Goal: Task Accomplishment & Management: Manage account settings

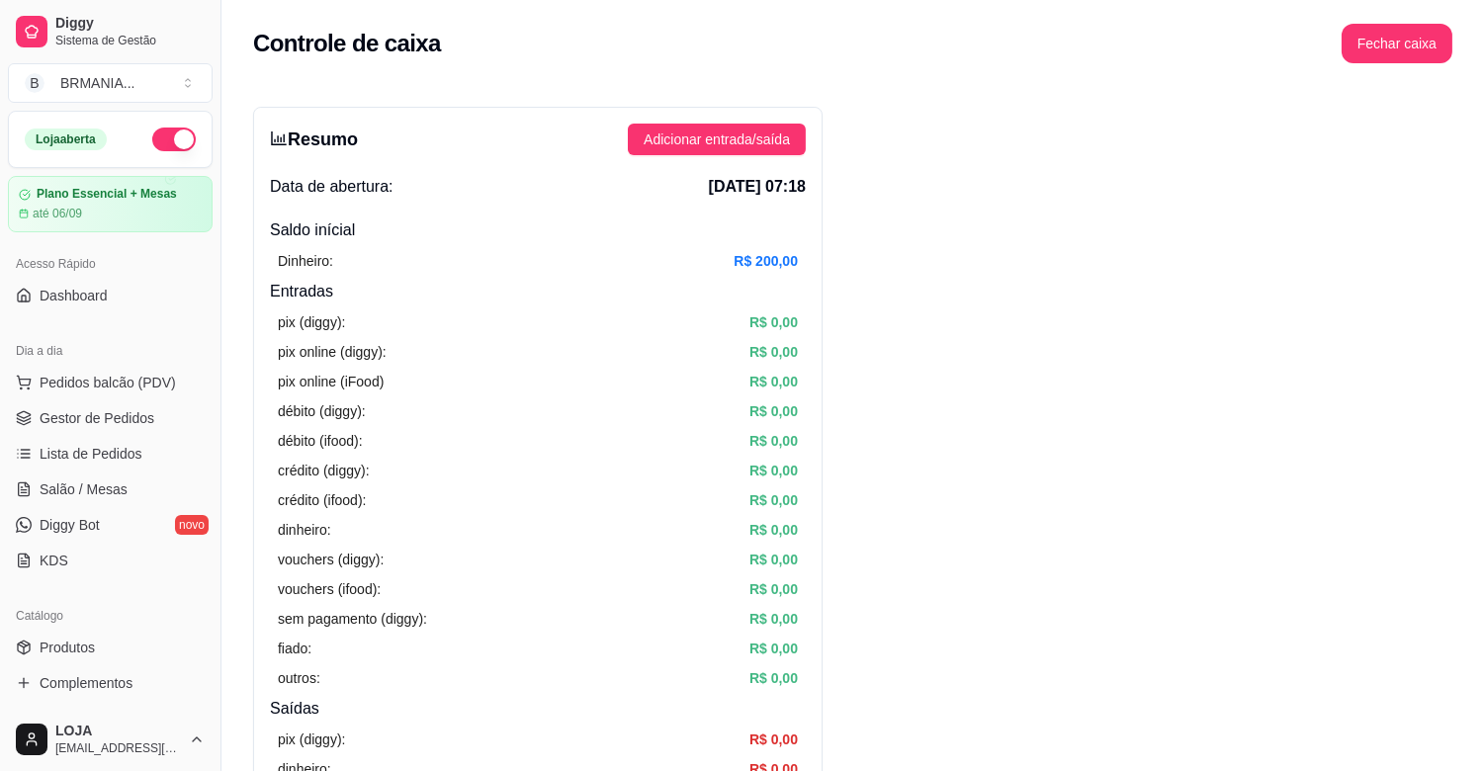
scroll to position [453, 0]
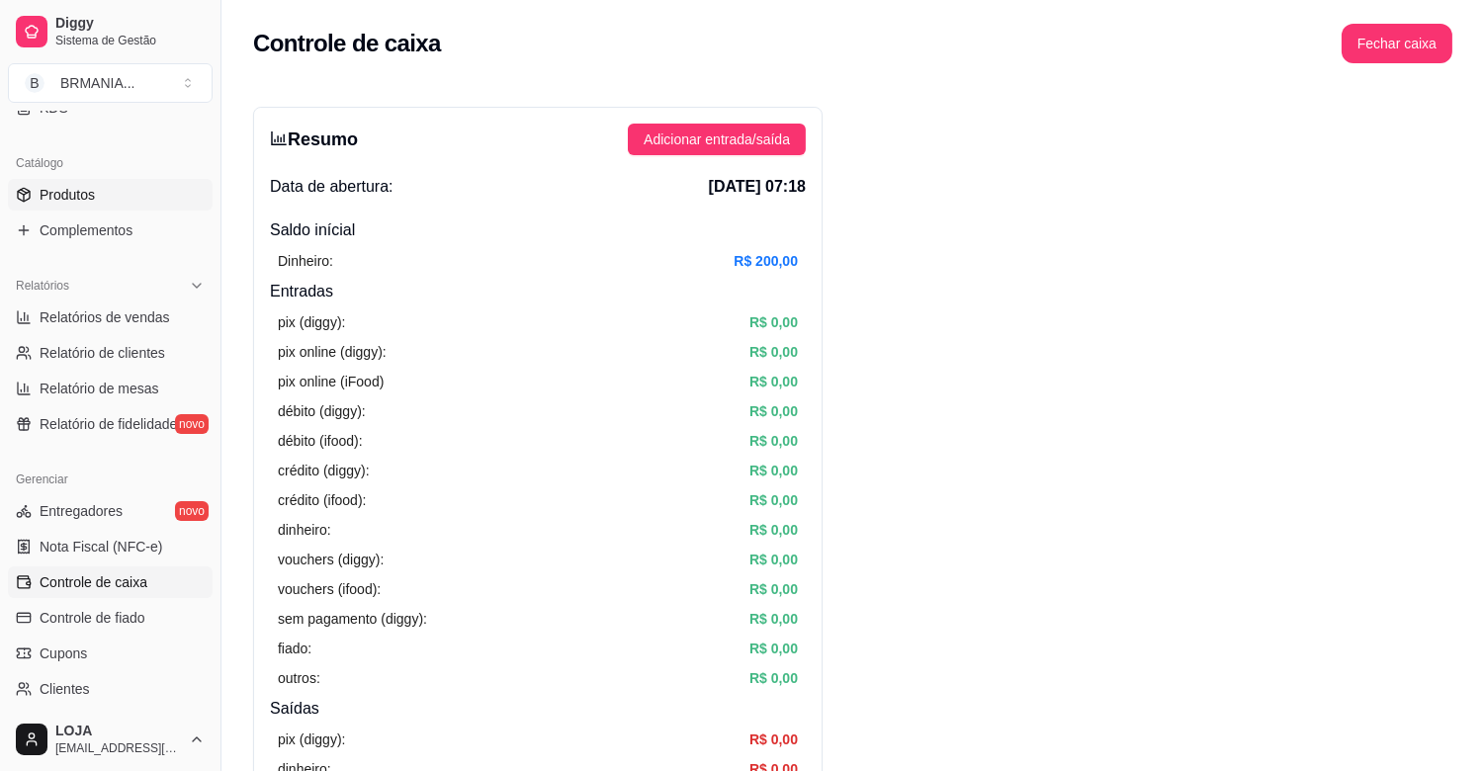
click at [65, 198] on span "Produtos" at bounding box center [67, 195] width 55 height 20
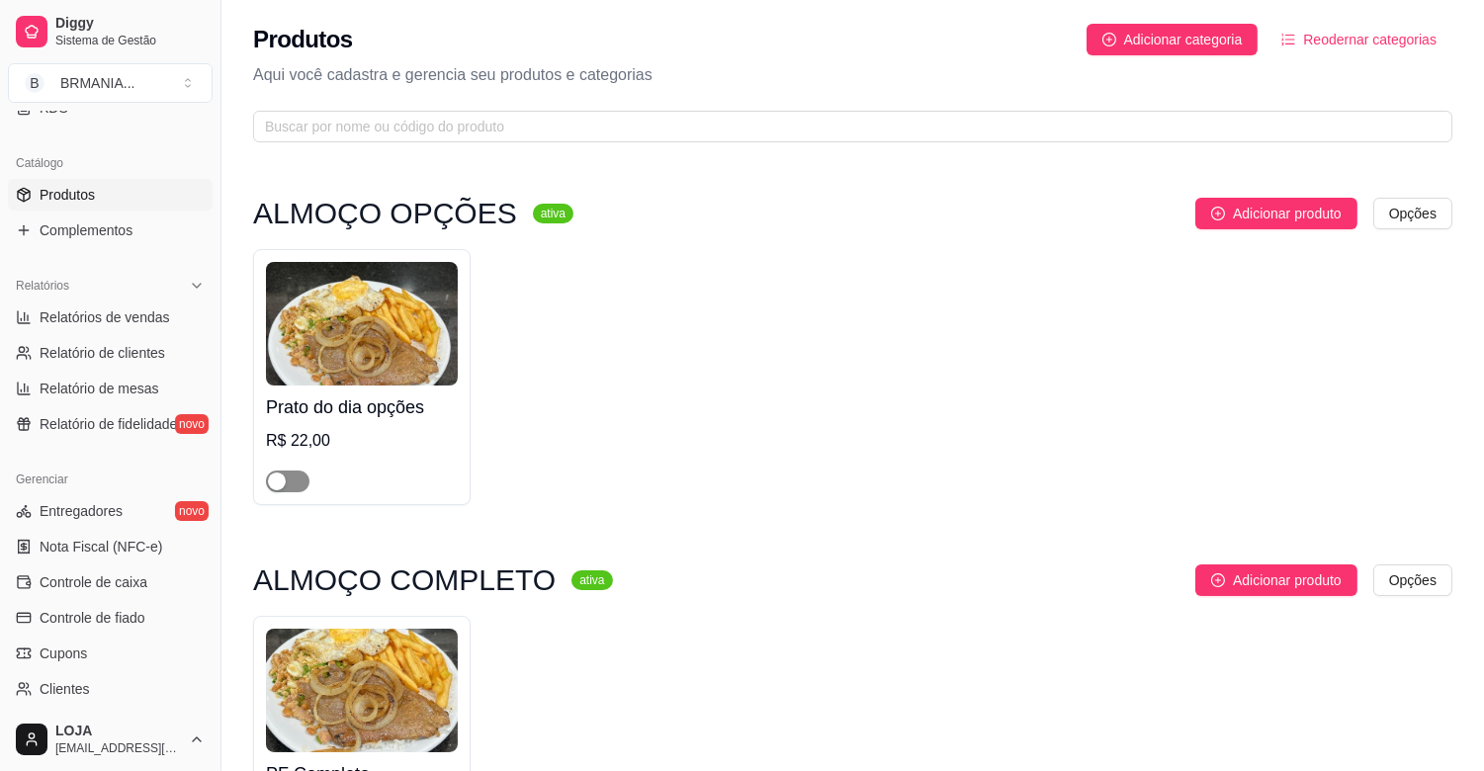
click at [300, 485] on span "button" at bounding box center [288, 482] width 44 height 22
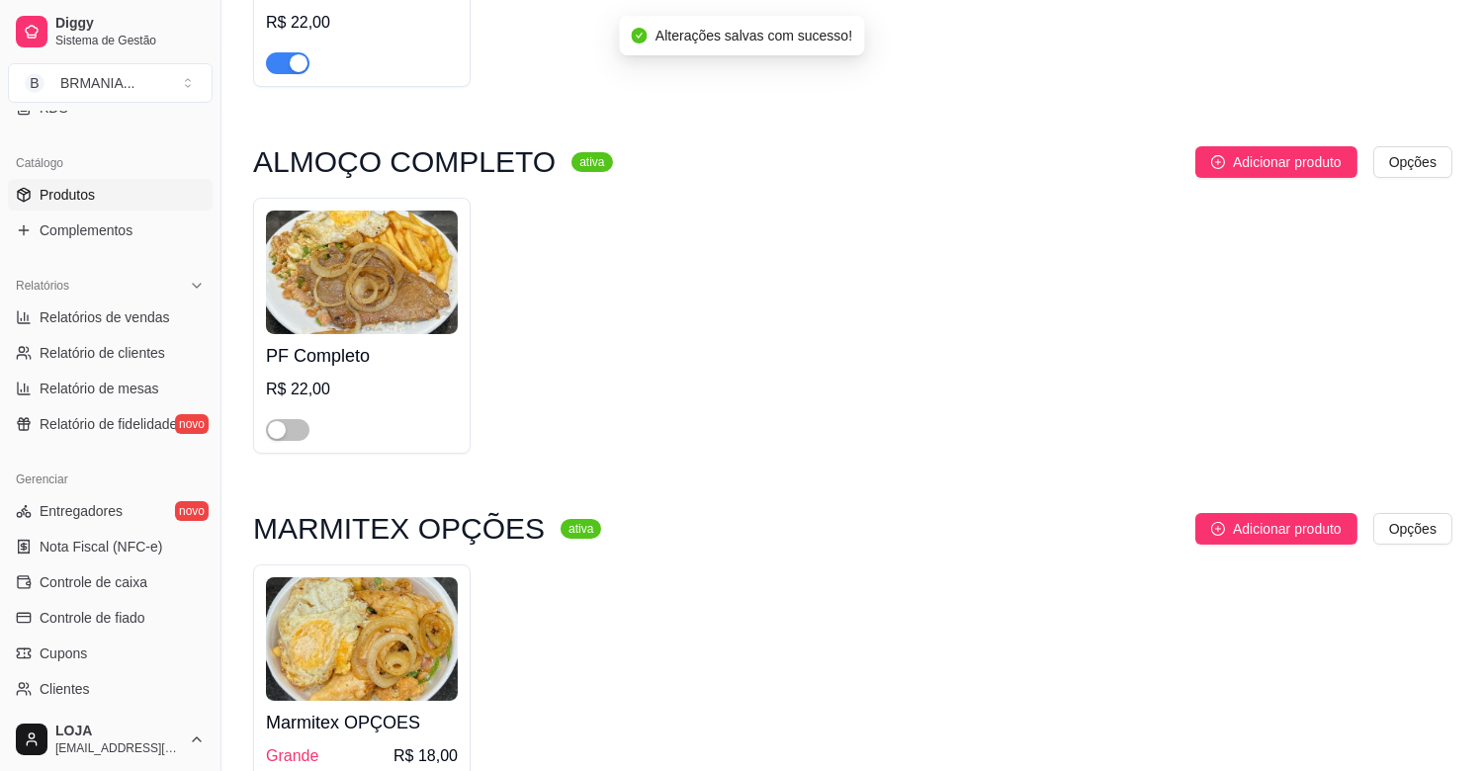
scroll to position [508, 0]
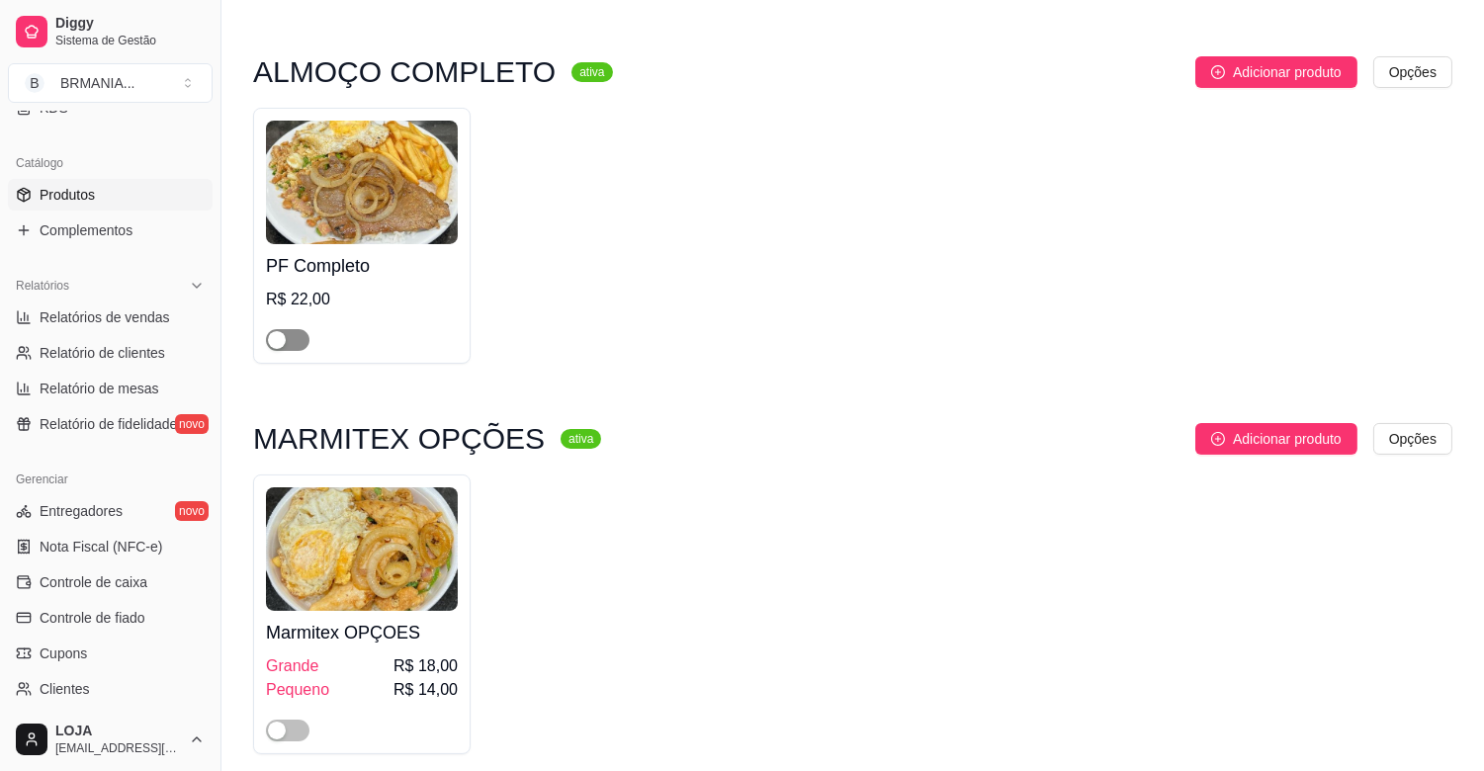
click at [303, 339] on span "button" at bounding box center [288, 340] width 44 height 22
click at [292, 733] on span "button" at bounding box center [288, 731] width 44 height 22
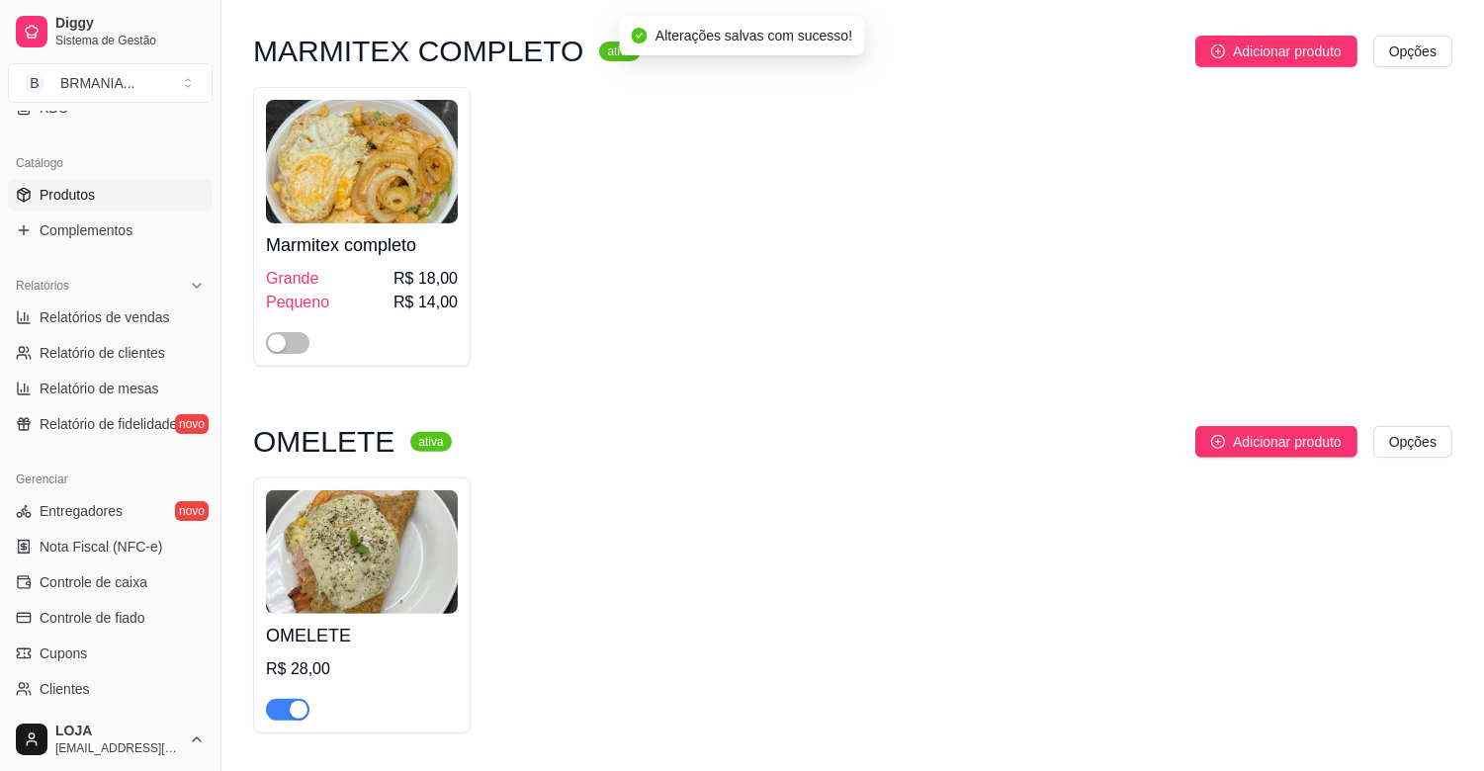
scroll to position [1555, 0]
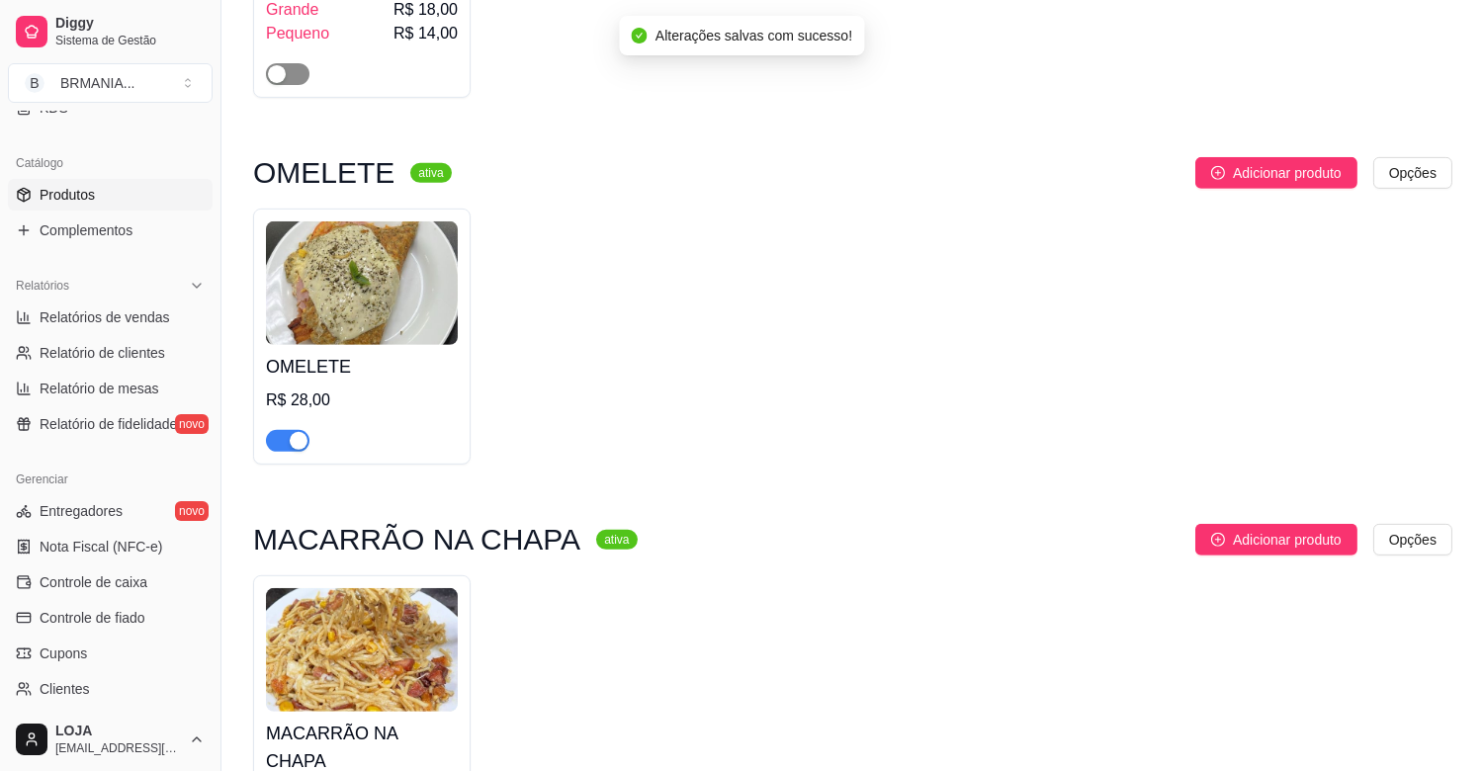
click at [291, 74] on span "button" at bounding box center [288, 74] width 44 height 22
click at [297, 447] on div "button" at bounding box center [299, 441] width 18 height 18
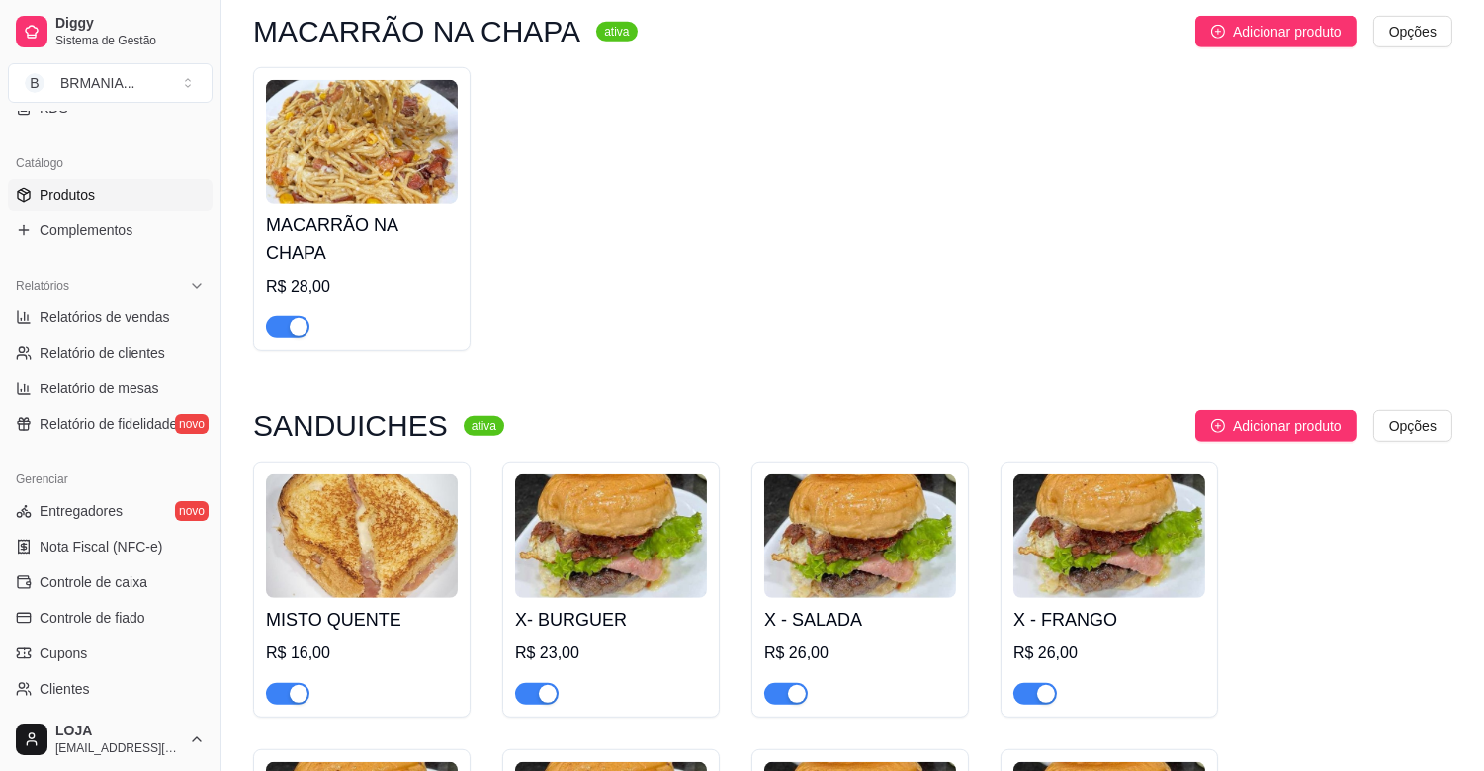
scroll to position [2124, 0]
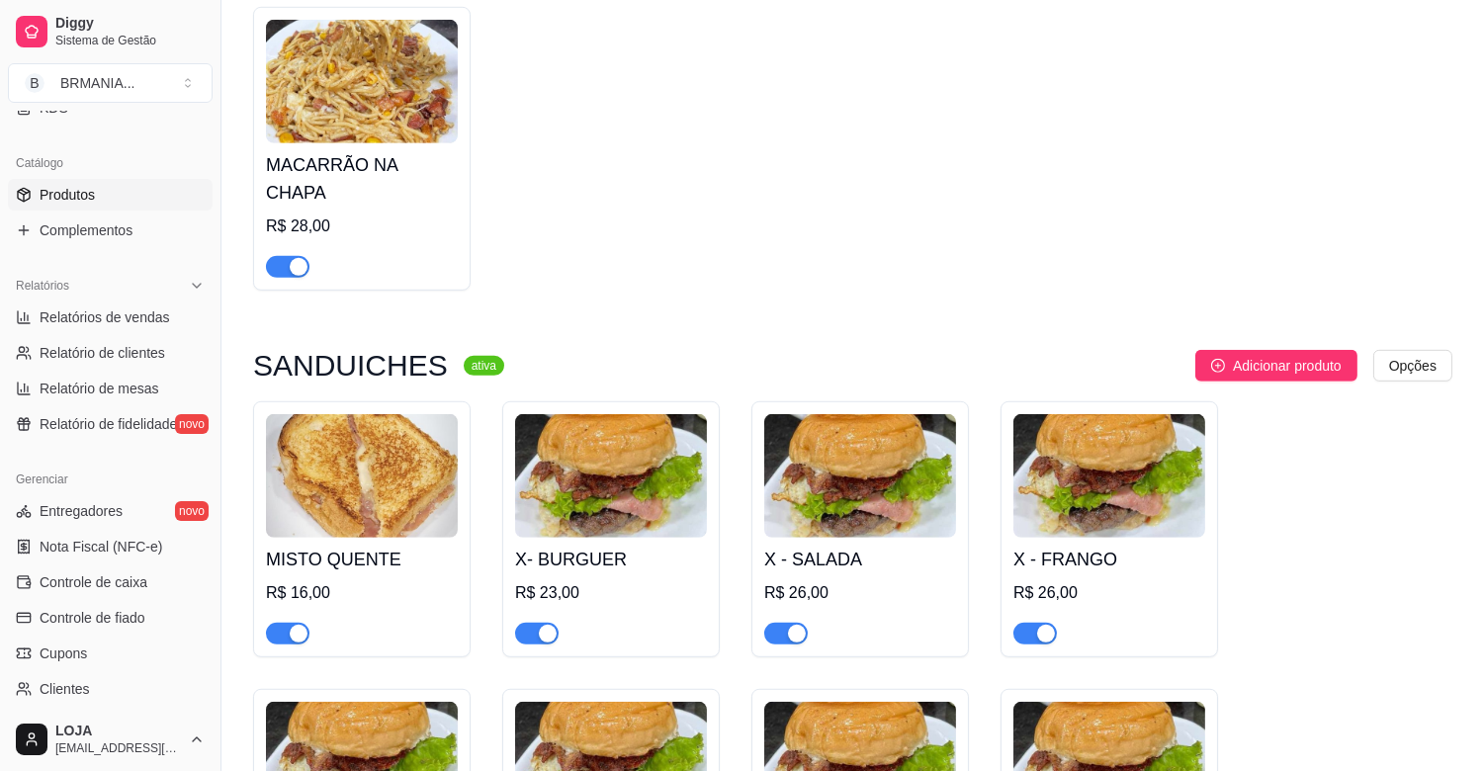
click at [305, 258] on div "button" at bounding box center [299, 267] width 18 height 18
click at [300, 625] on div "button" at bounding box center [299, 634] width 18 height 18
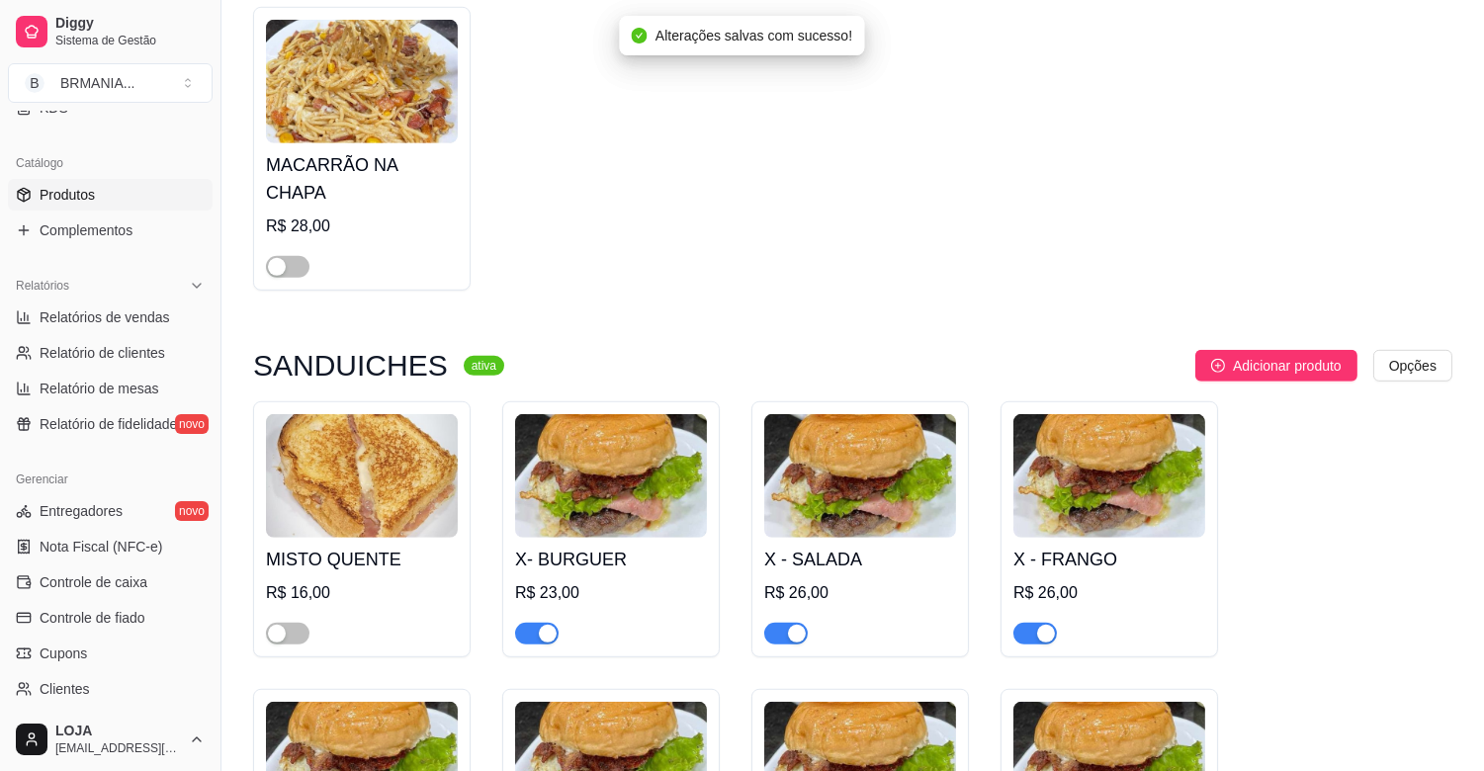
click at [547, 625] on div "button" at bounding box center [548, 634] width 18 height 18
click at [779, 623] on span "button" at bounding box center [786, 634] width 44 height 22
click at [1041, 625] on div "button" at bounding box center [1046, 634] width 18 height 18
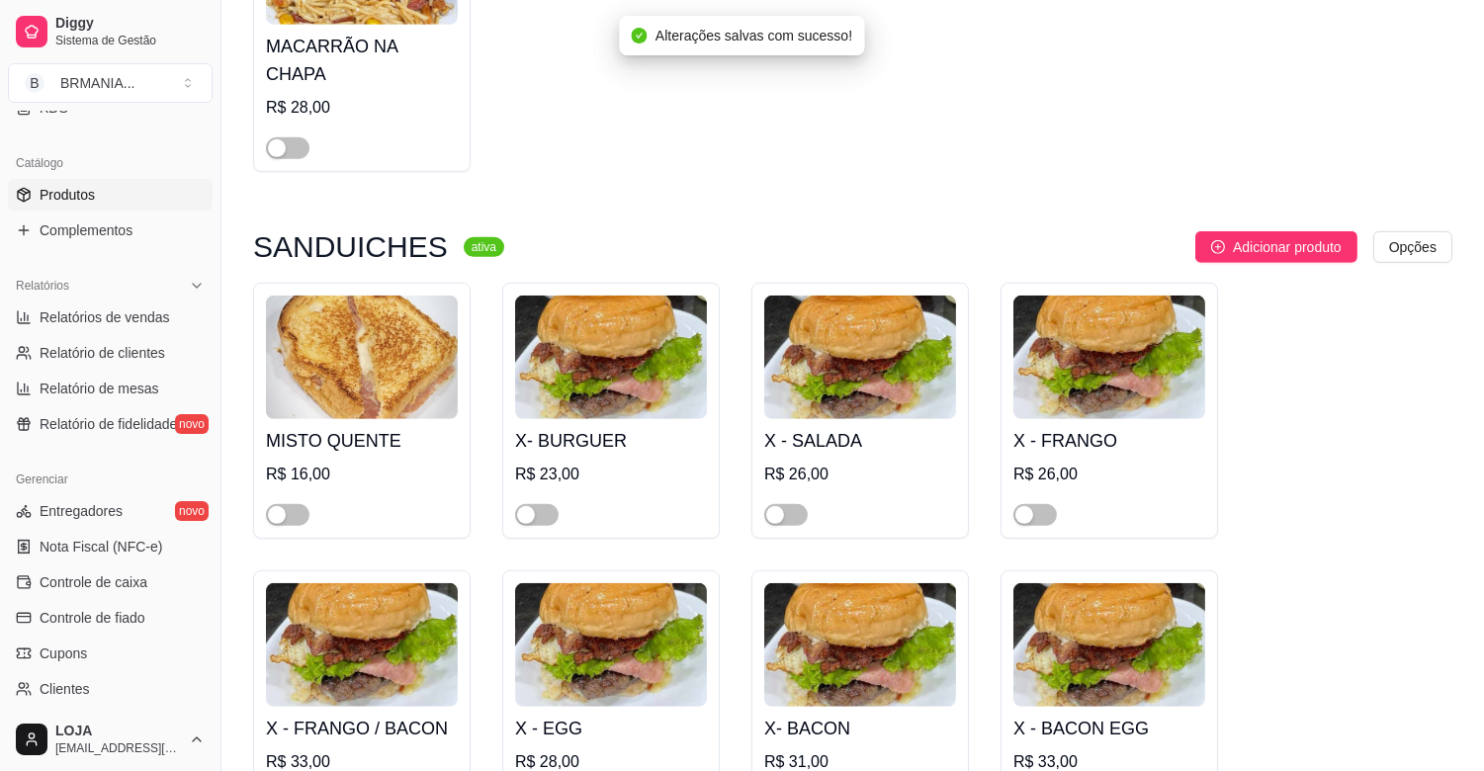
scroll to position [2543, 0]
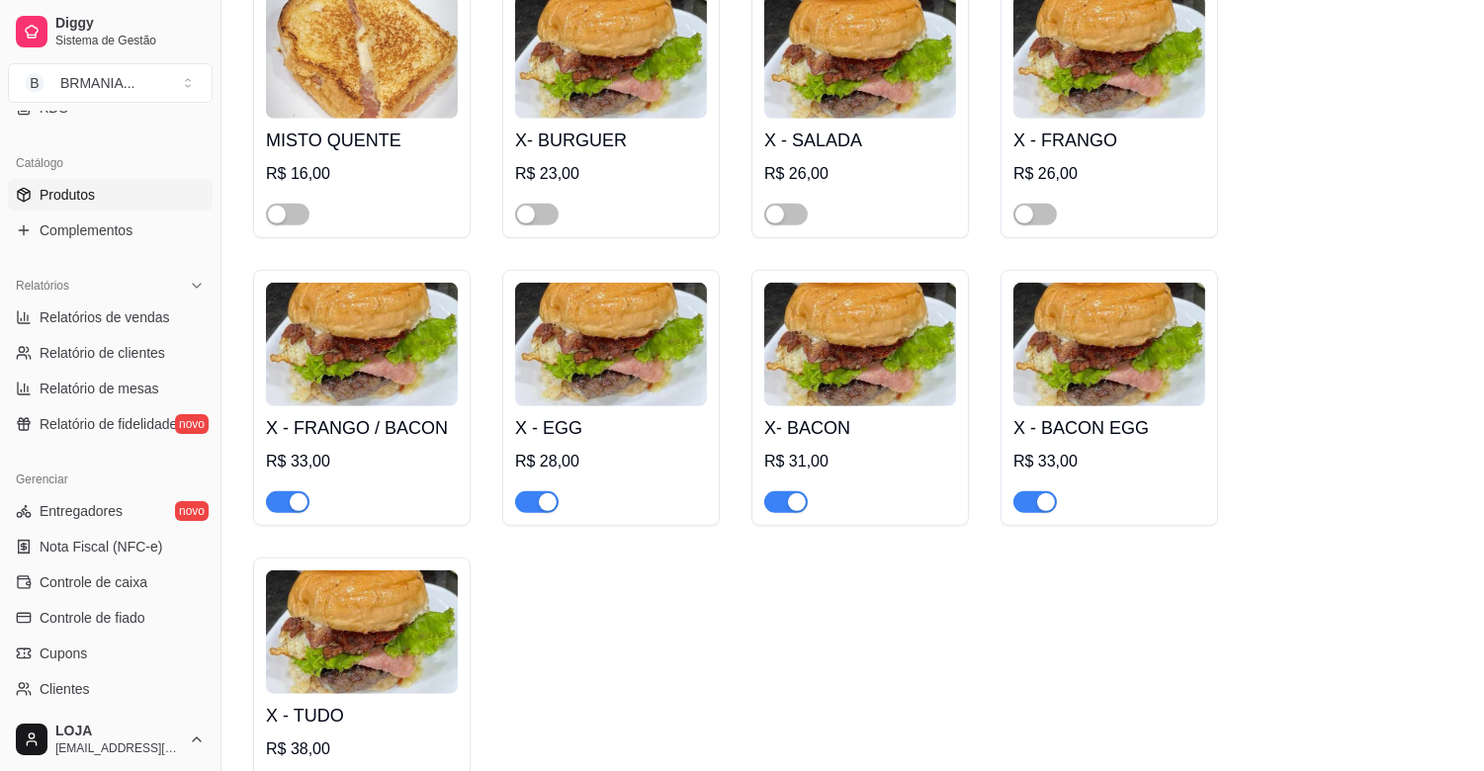
click at [1038, 493] on div "button" at bounding box center [1046, 502] width 18 height 18
click at [801, 493] on div "button" at bounding box center [797, 502] width 18 height 18
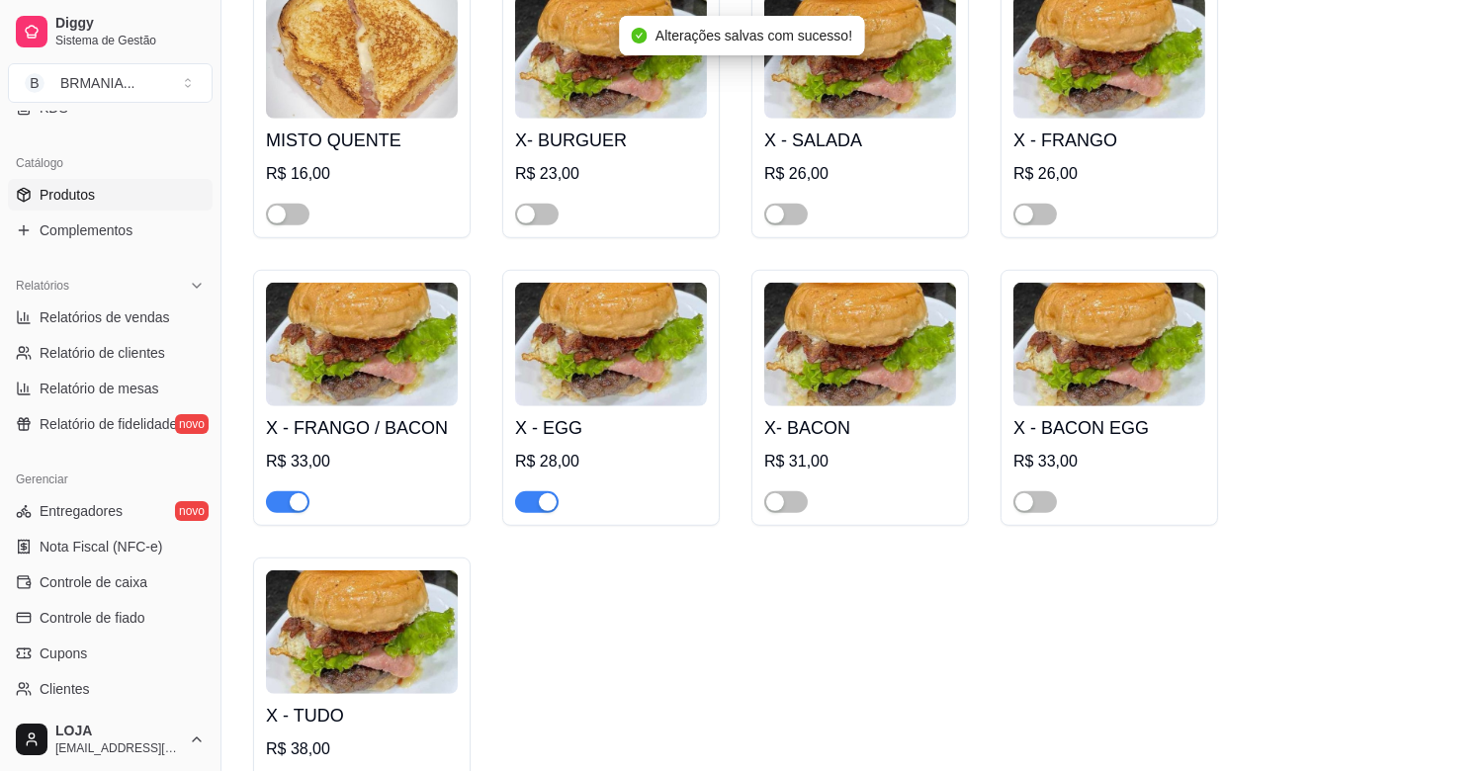
drag, startPoint x: 551, startPoint y: 485, endPoint x: 535, endPoint y: 485, distance: 15.8
click at [550, 493] on div "button" at bounding box center [548, 502] width 18 height 18
click at [297, 493] on div "button" at bounding box center [299, 502] width 18 height 18
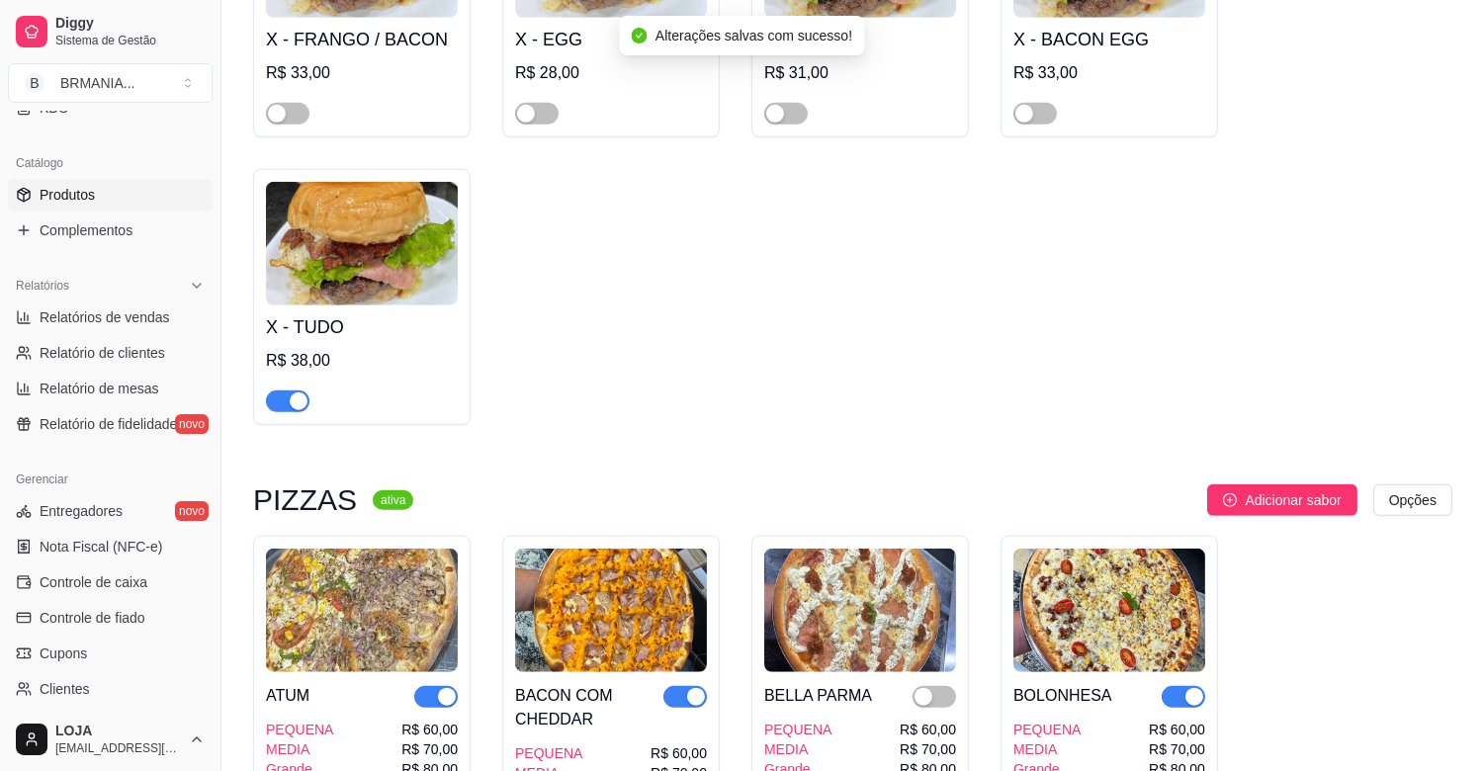
scroll to position [3022, 0]
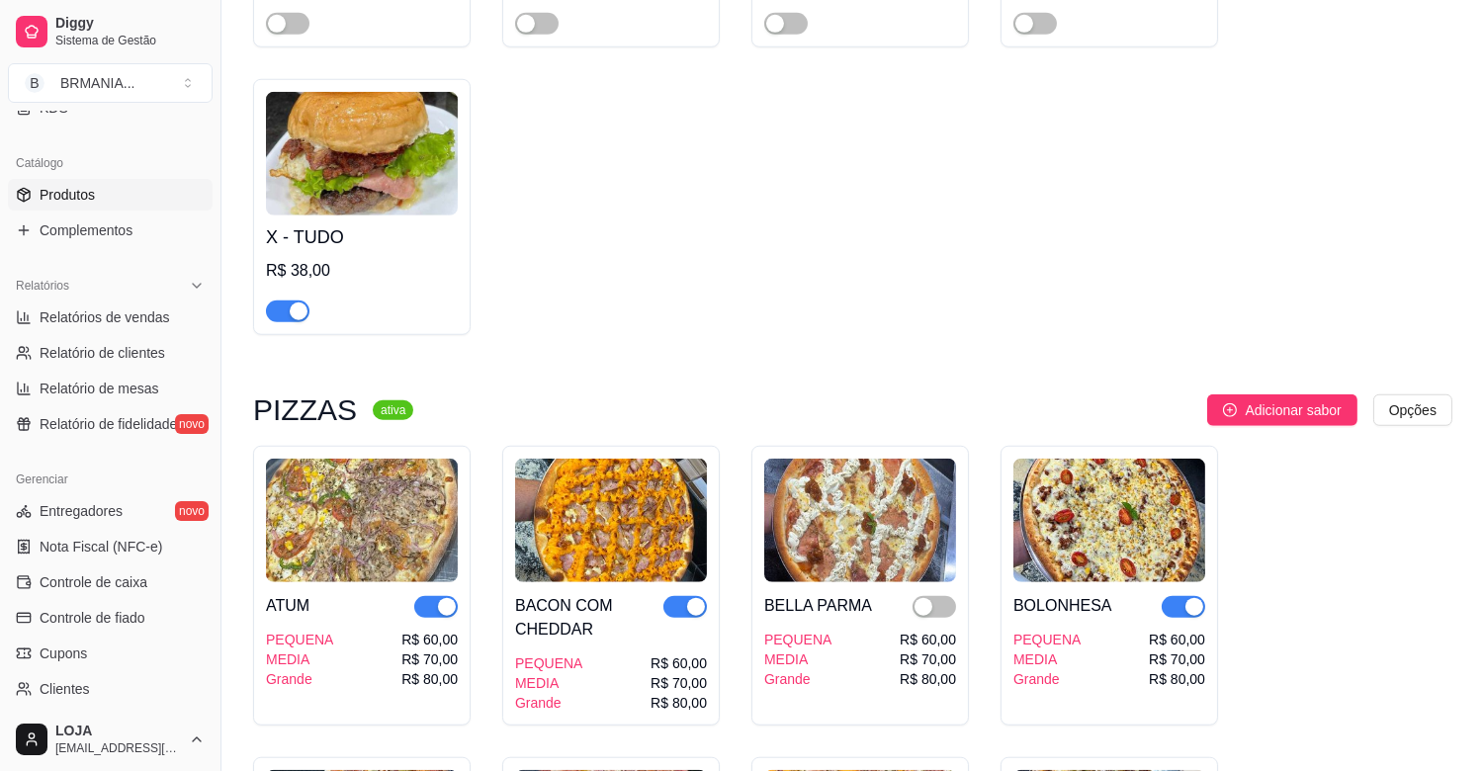
click at [305, 303] on div "button" at bounding box center [299, 312] width 18 height 18
click at [445, 598] on div "button" at bounding box center [447, 607] width 18 height 18
click at [690, 598] on div "button" at bounding box center [696, 607] width 18 height 18
click at [1191, 598] on div "button" at bounding box center [1195, 607] width 18 height 18
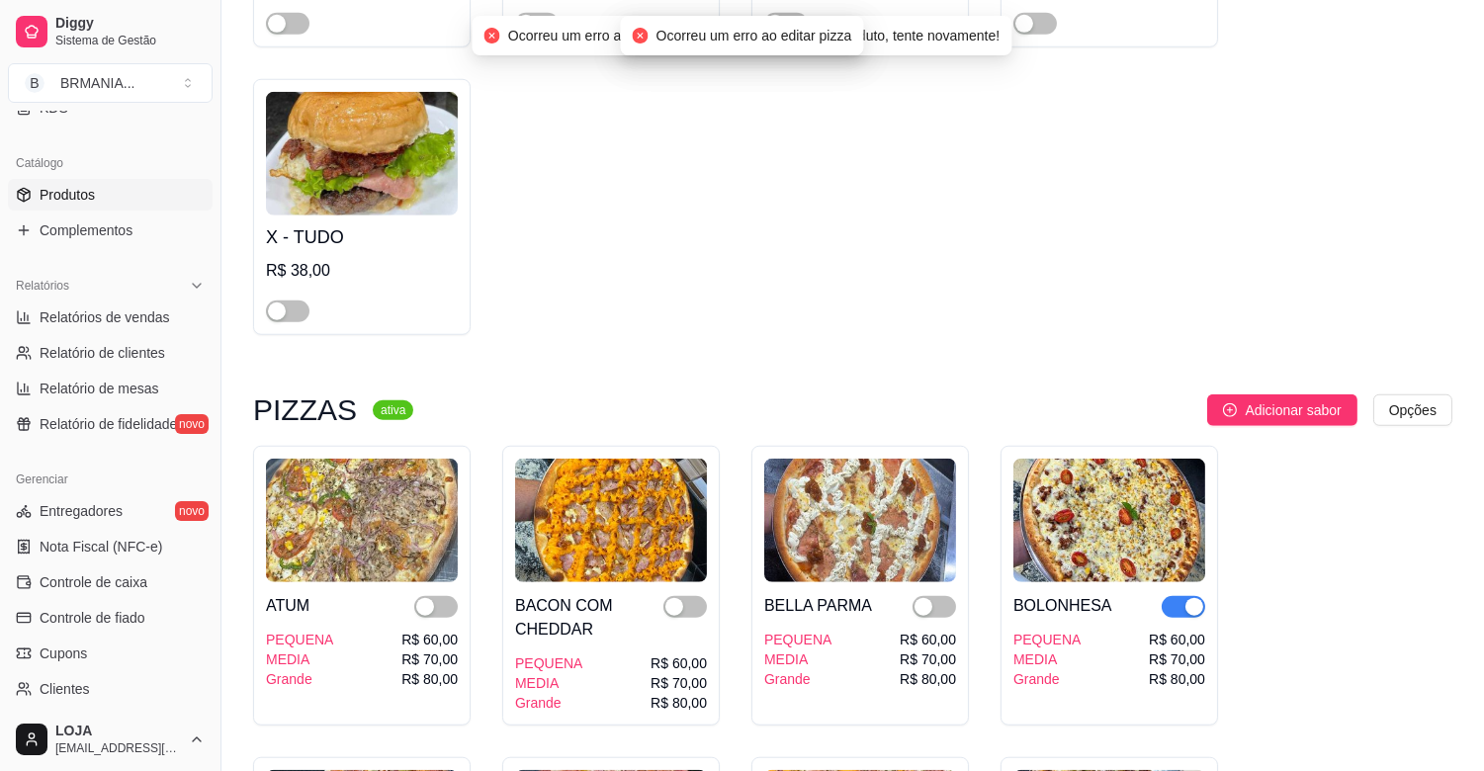
click at [1194, 598] on div "button" at bounding box center [1195, 607] width 18 height 18
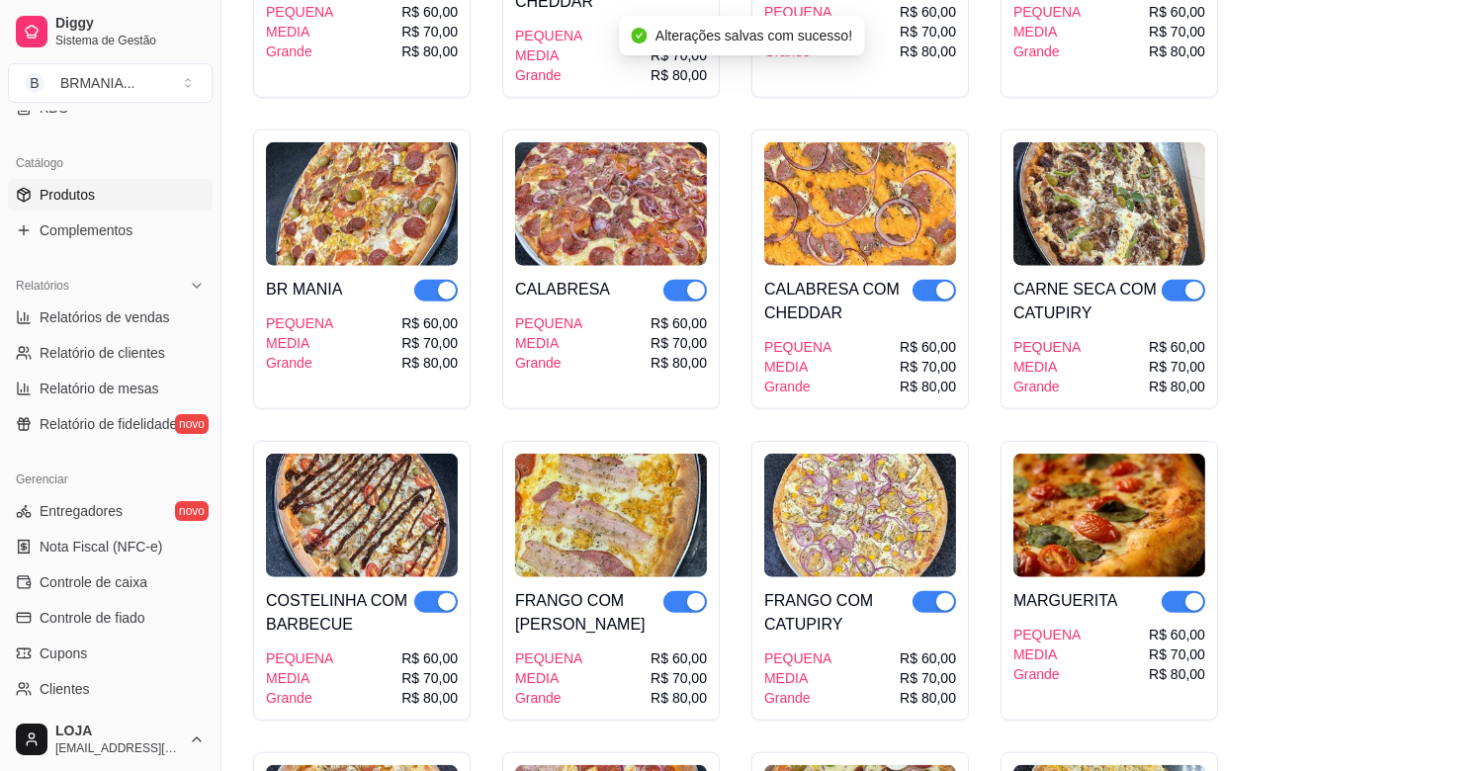
scroll to position [3710, 0]
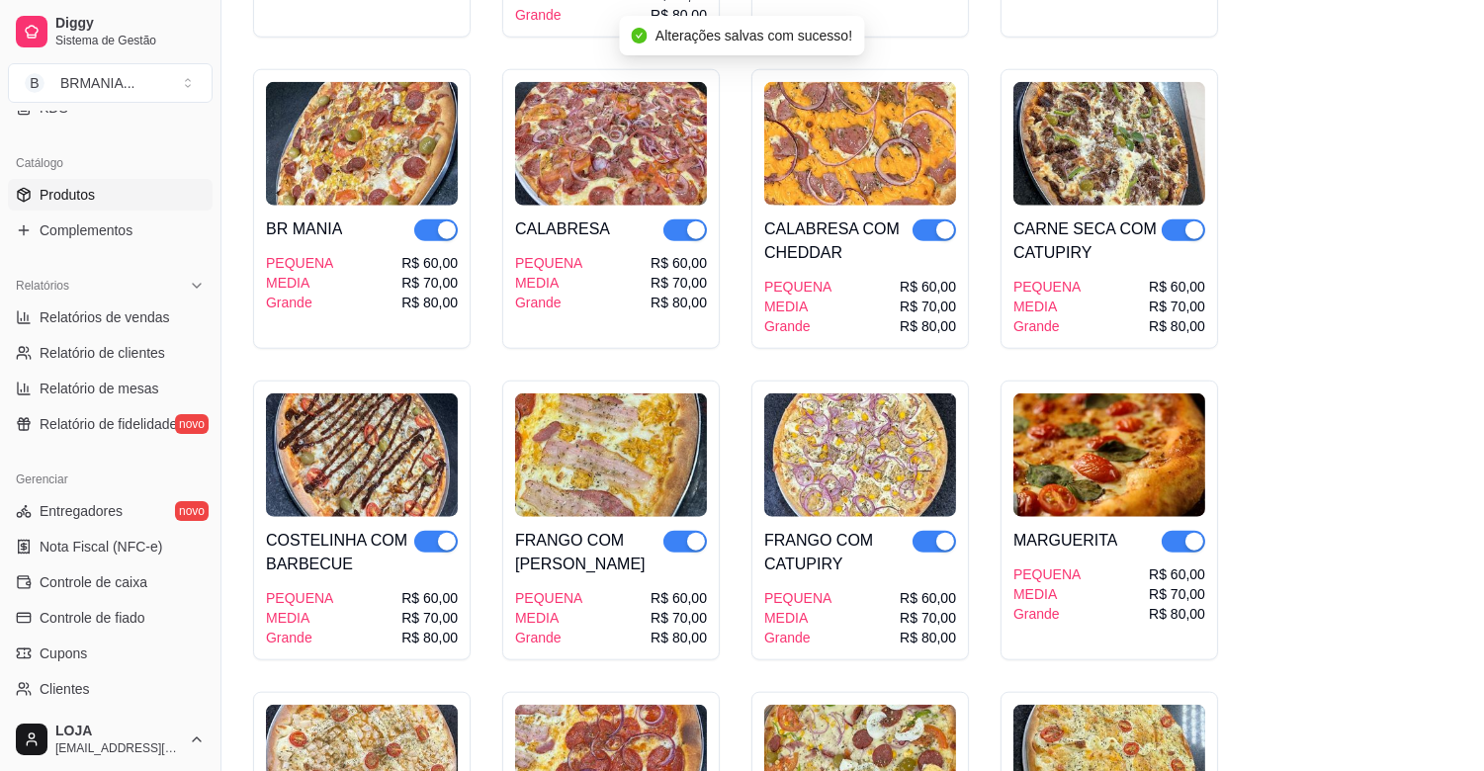
click at [1191, 221] on div "button" at bounding box center [1195, 230] width 18 height 18
click at [946, 221] on div "button" at bounding box center [945, 230] width 18 height 18
click at [698, 221] on div "button" at bounding box center [696, 230] width 18 height 18
click at [421, 230] on div "BR MANIA PEQUENA MEDIA Grande R$ 60,00 R$ 70,00 R$ 80,00" at bounding box center [362, 259] width 192 height 107
click at [432, 220] on span "button" at bounding box center [436, 231] width 44 height 22
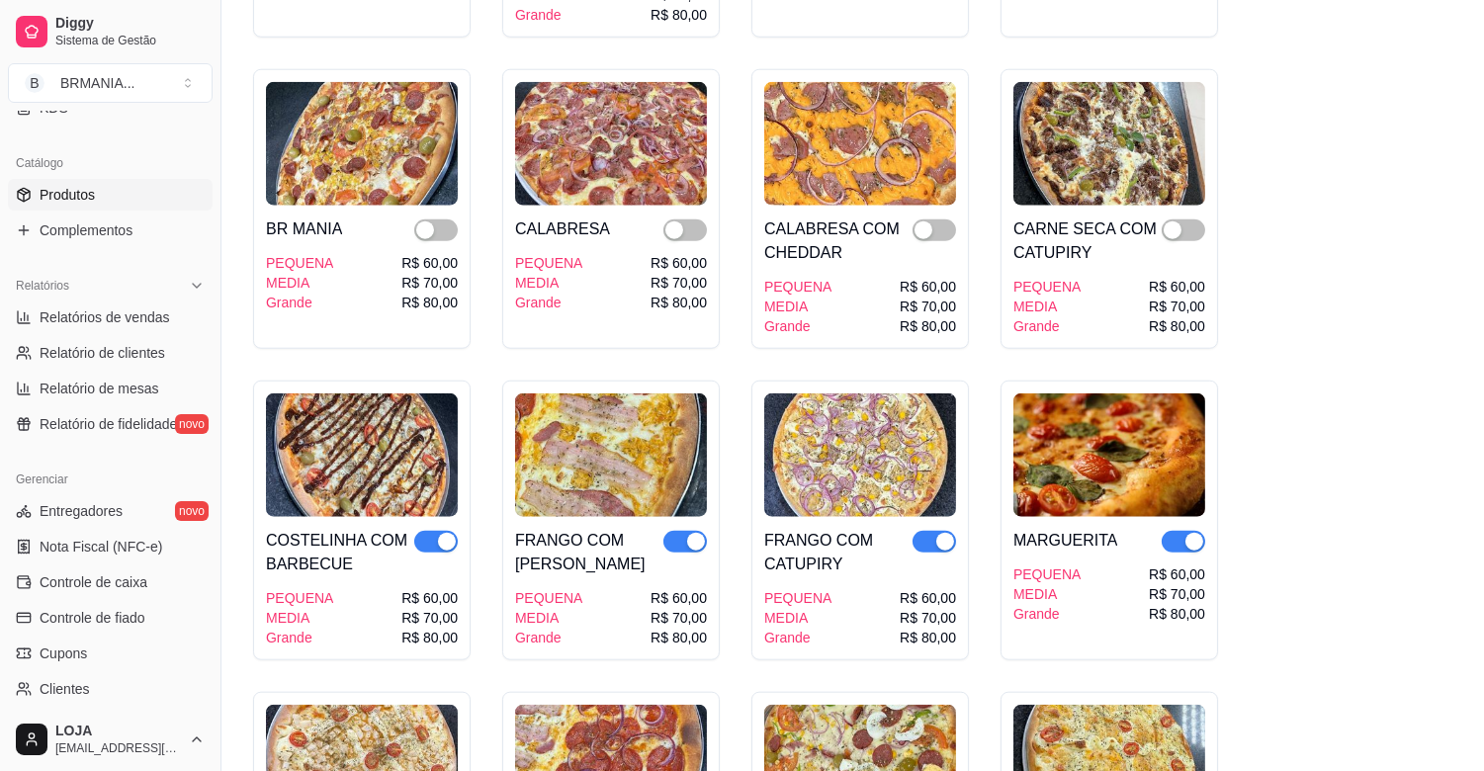
click at [443, 533] on div "button" at bounding box center [447, 542] width 18 height 18
click at [692, 533] on div "button" at bounding box center [696, 542] width 18 height 18
click at [944, 533] on div "button" at bounding box center [945, 542] width 18 height 18
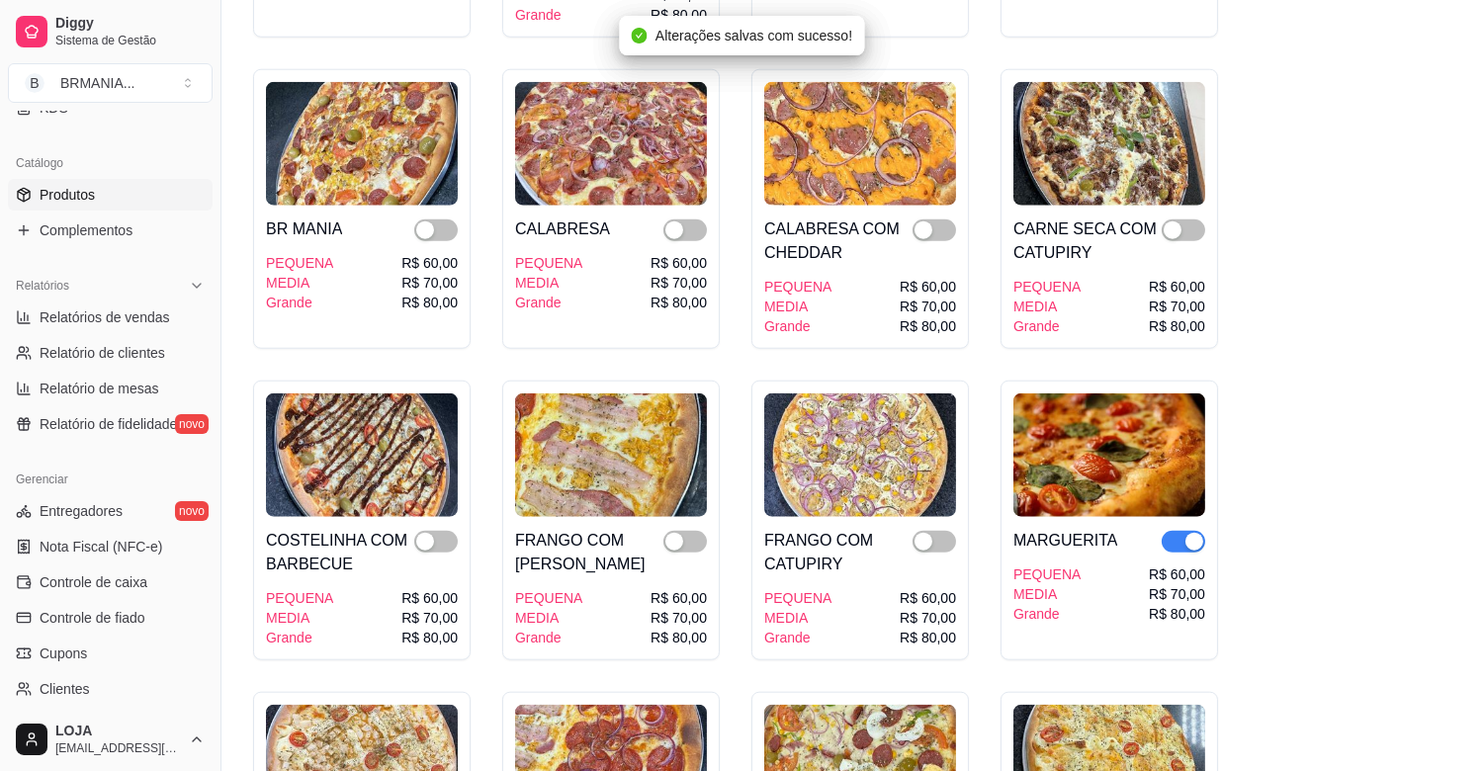
click at [1197, 533] on div "button" at bounding box center [1195, 542] width 18 height 18
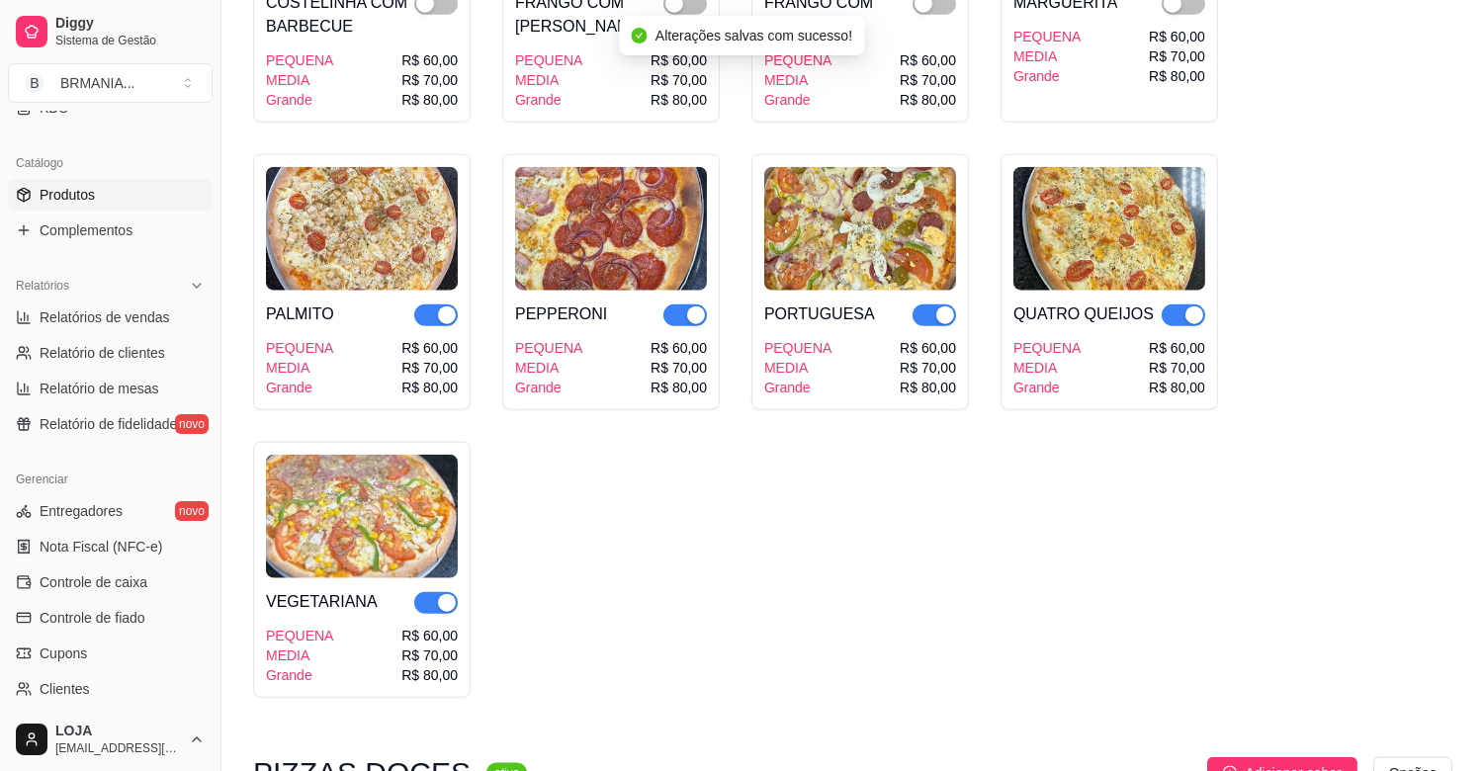
scroll to position [4308, 0]
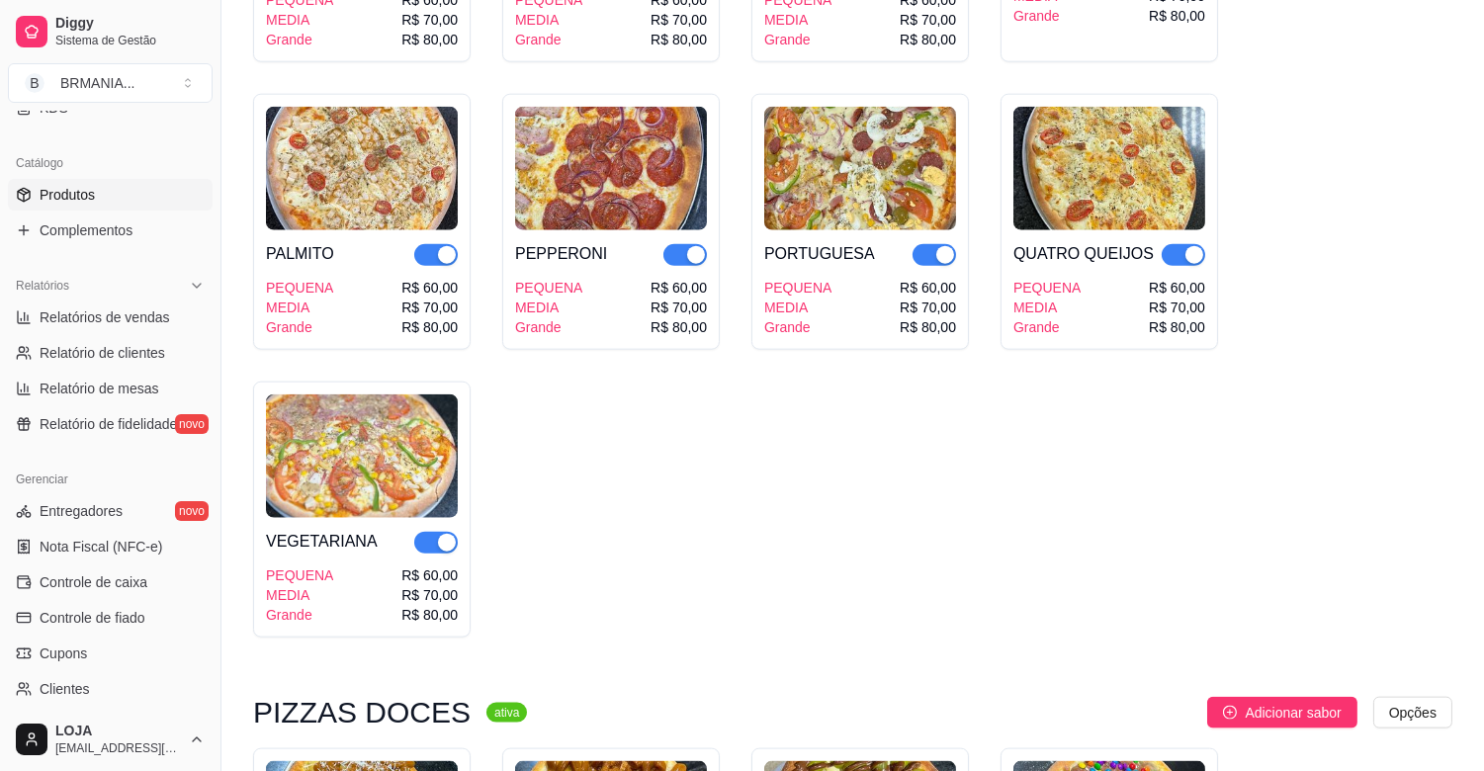
click at [1189, 246] on div "button" at bounding box center [1195, 255] width 18 height 18
click at [924, 244] on span "button" at bounding box center [935, 255] width 44 height 22
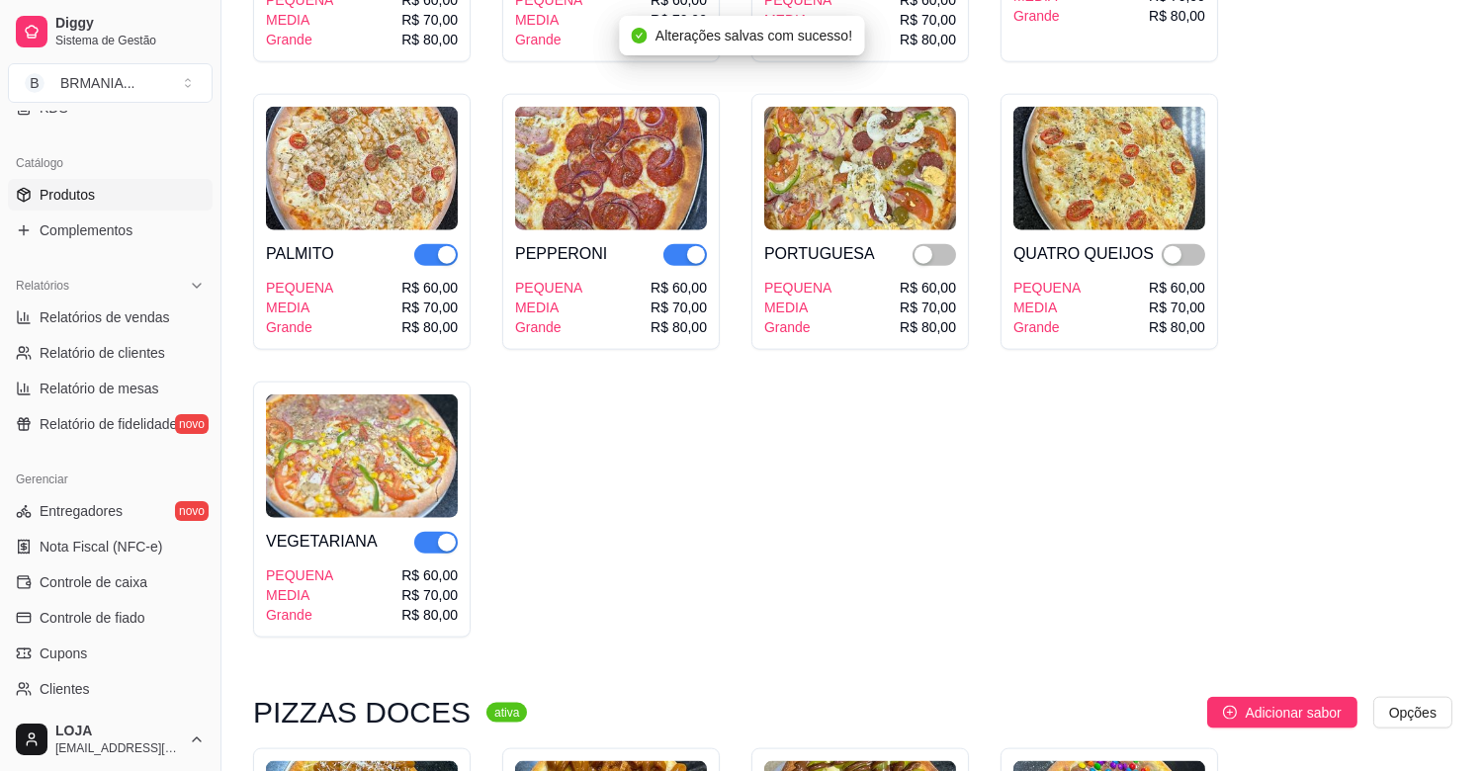
click at [697, 246] on div "button" at bounding box center [696, 255] width 18 height 18
click at [451, 246] on div "button" at bounding box center [447, 255] width 18 height 18
click at [445, 534] on div "button" at bounding box center [447, 543] width 18 height 18
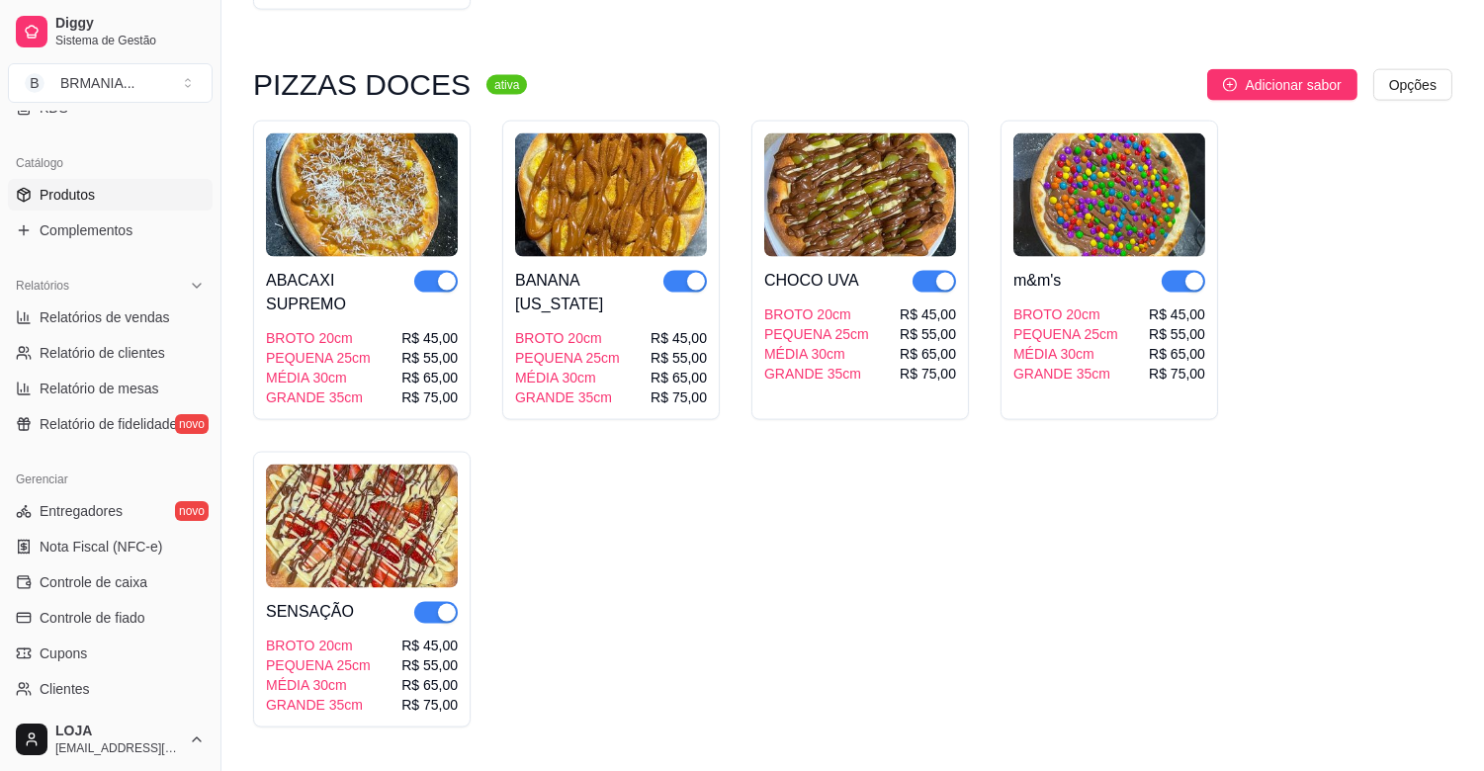
scroll to position [4996, 0]
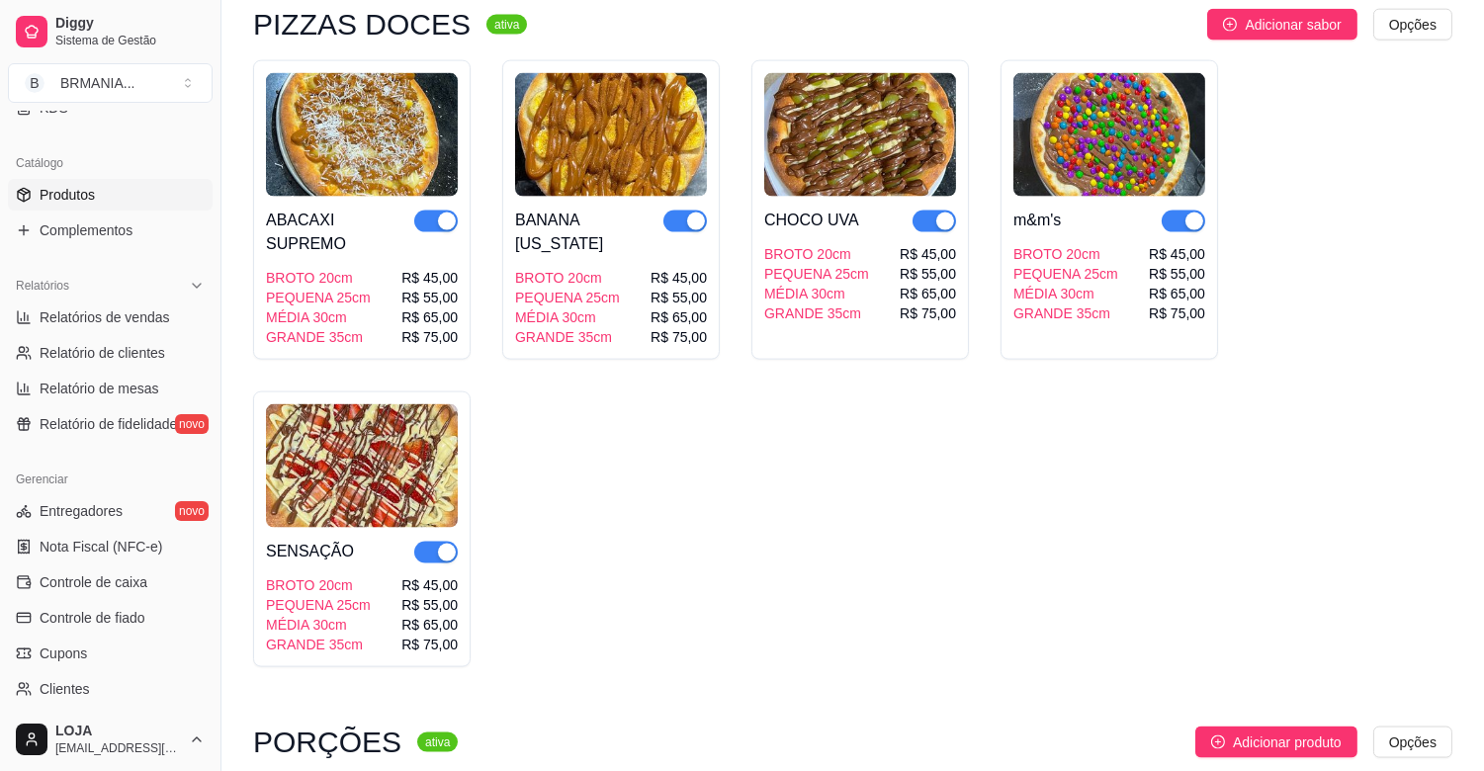
click at [1191, 213] on div "button" at bounding box center [1195, 222] width 18 height 18
click at [937, 213] on div "button" at bounding box center [945, 222] width 18 height 18
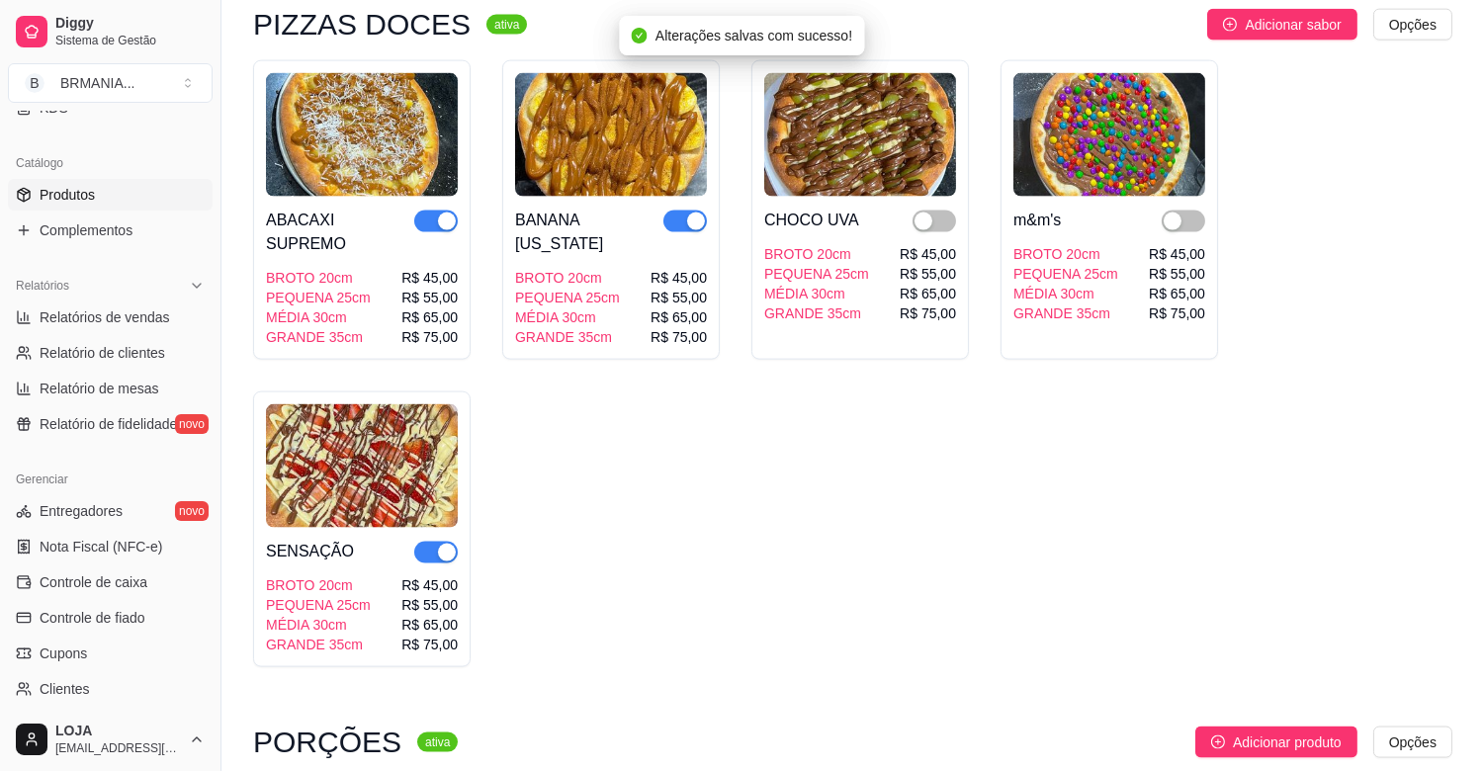
click at [694, 213] on div "button" at bounding box center [696, 222] width 18 height 18
click at [446, 213] on div "button" at bounding box center [447, 222] width 18 height 18
click at [438, 544] on div "button" at bounding box center [447, 553] width 18 height 18
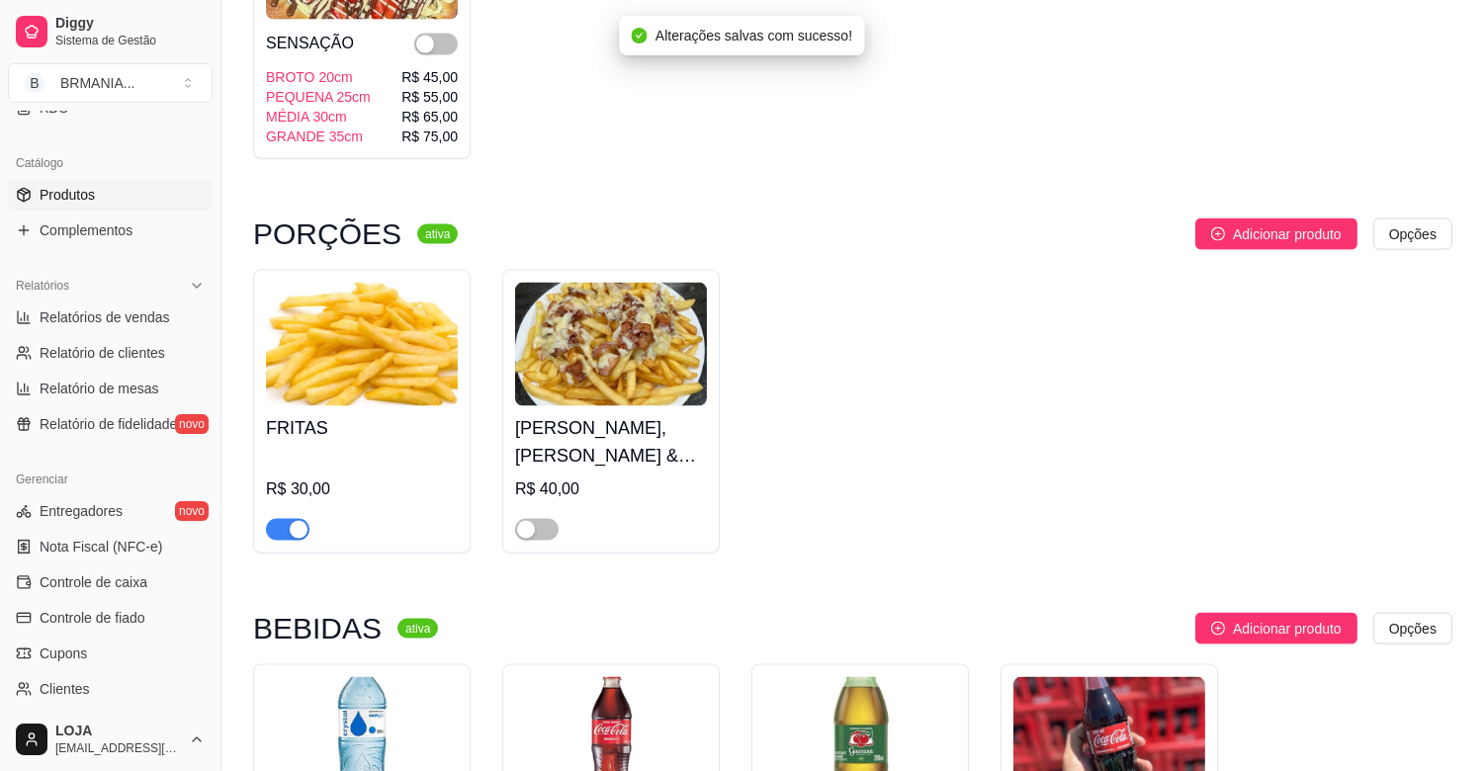
scroll to position [5594, 0]
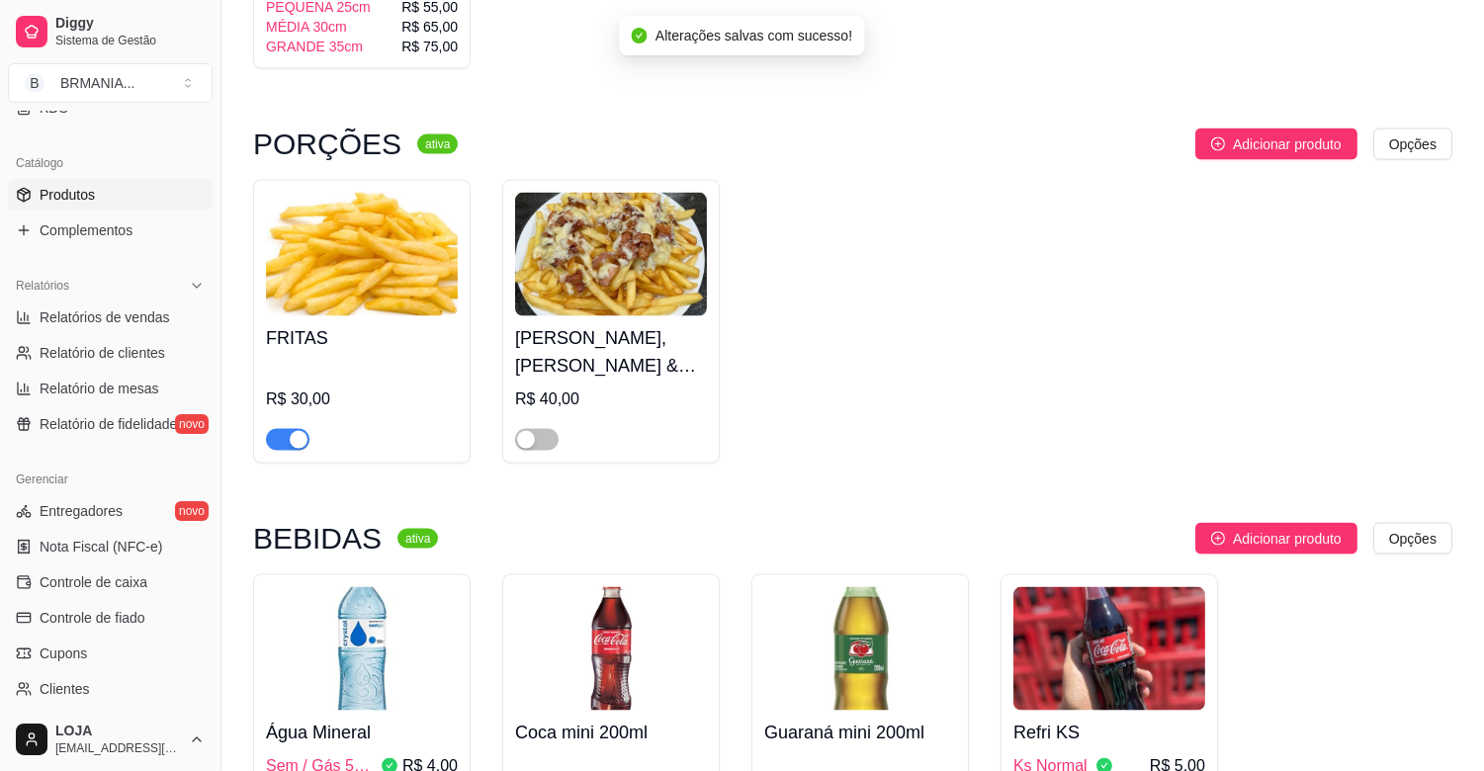
click at [297, 431] on div "button" at bounding box center [299, 440] width 18 height 18
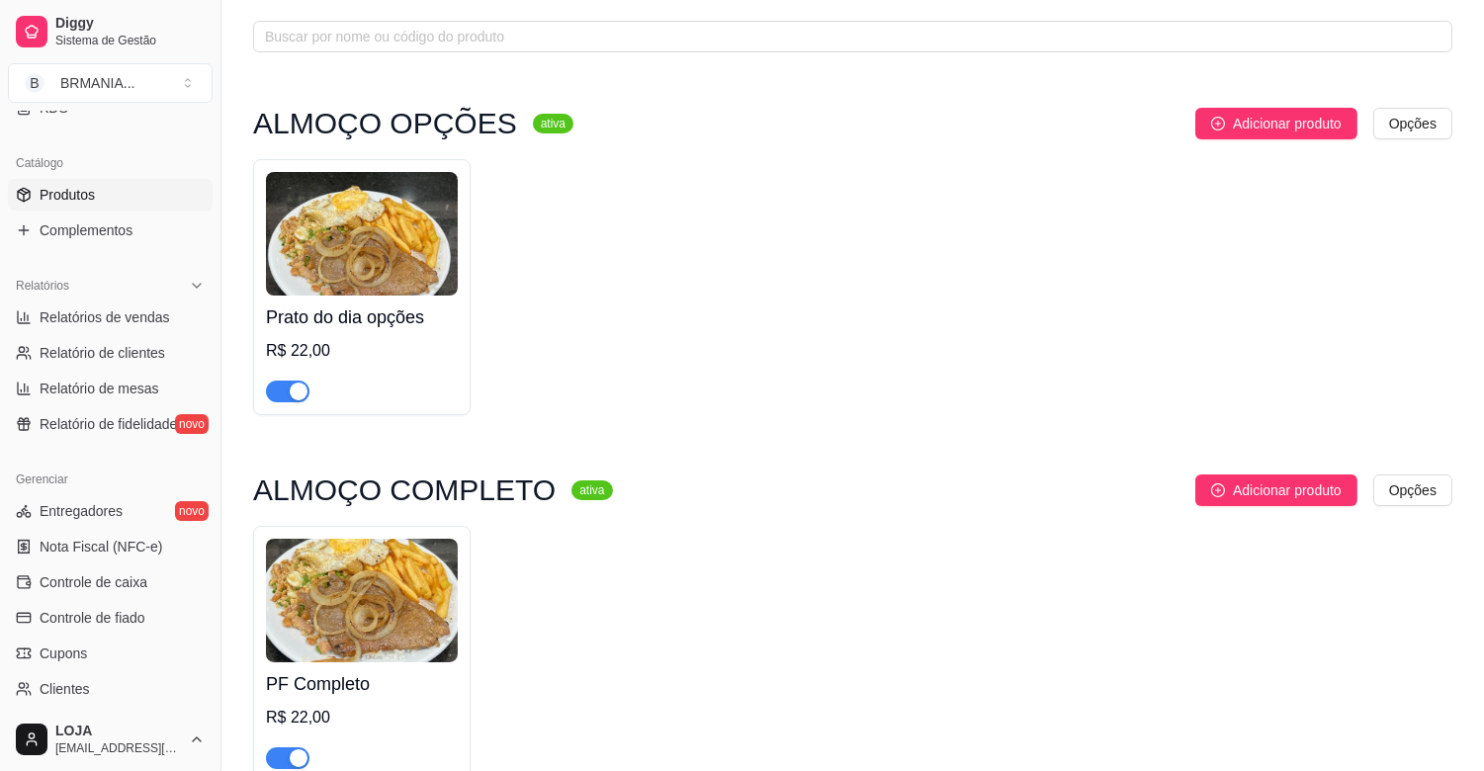
scroll to position [0, 0]
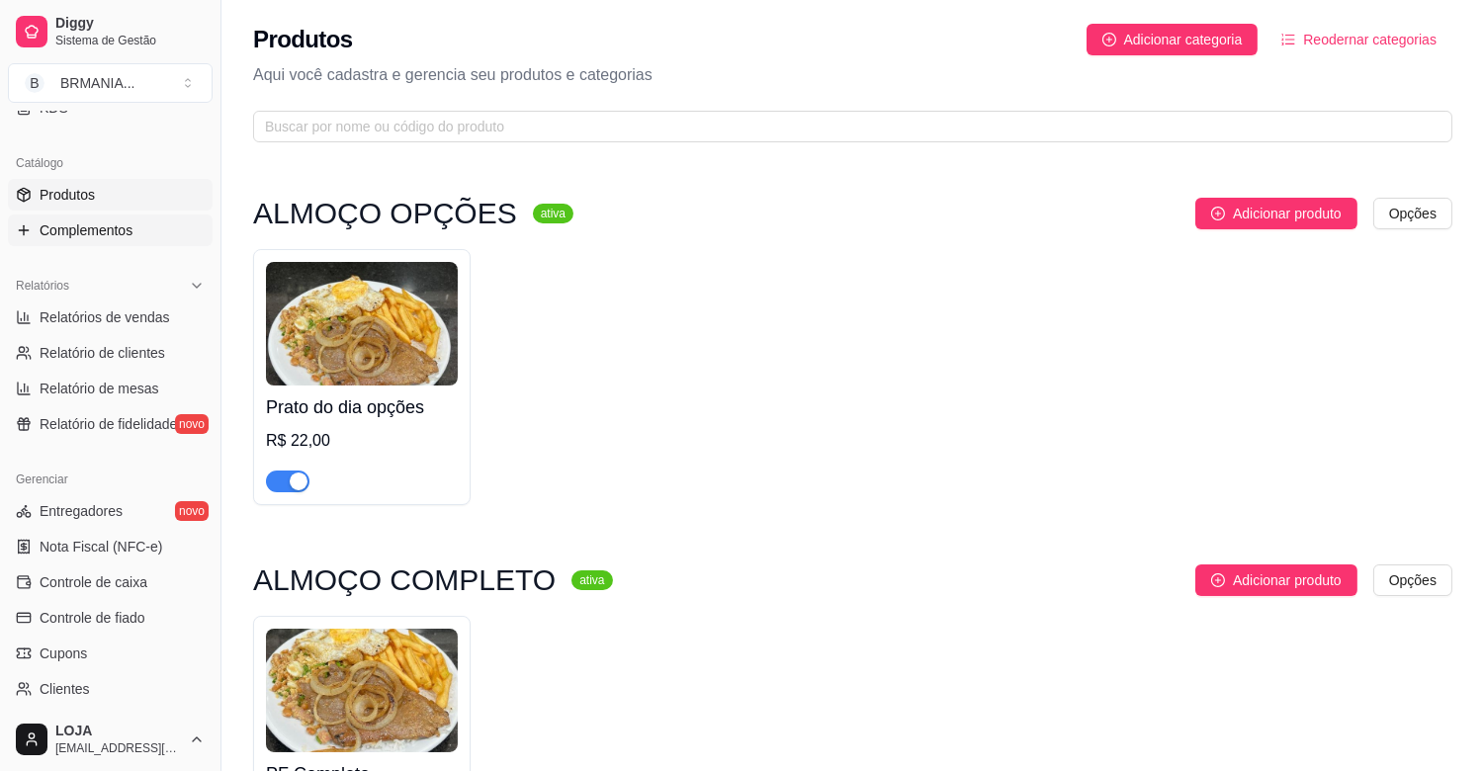
click at [107, 229] on span "Complementos" at bounding box center [86, 230] width 93 height 20
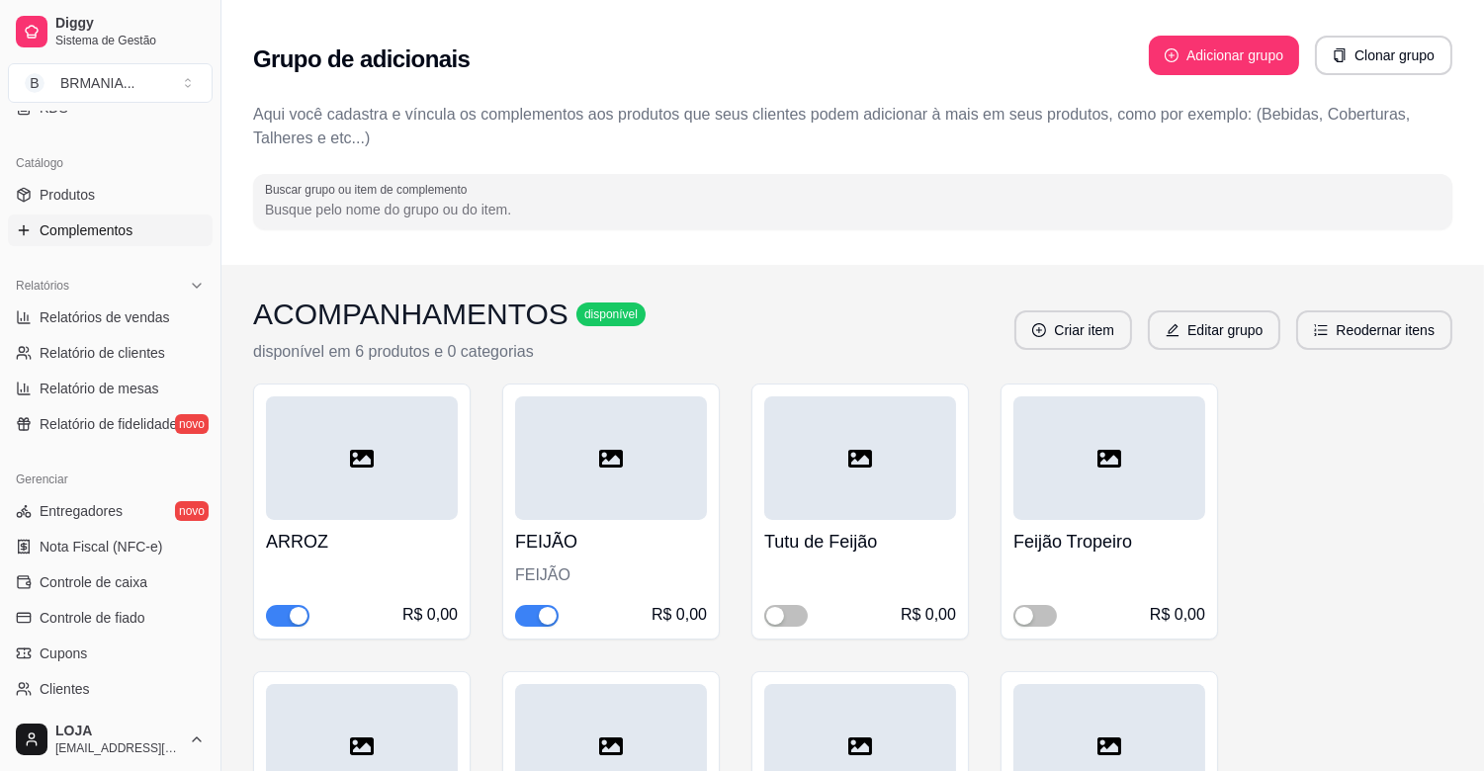
click at [546, 614] on div "button" at bounding box center [548, 616] width 18 height 18
click at [1041, 614] on span "button" at bounding box center [1035, 616] width 44 height 22
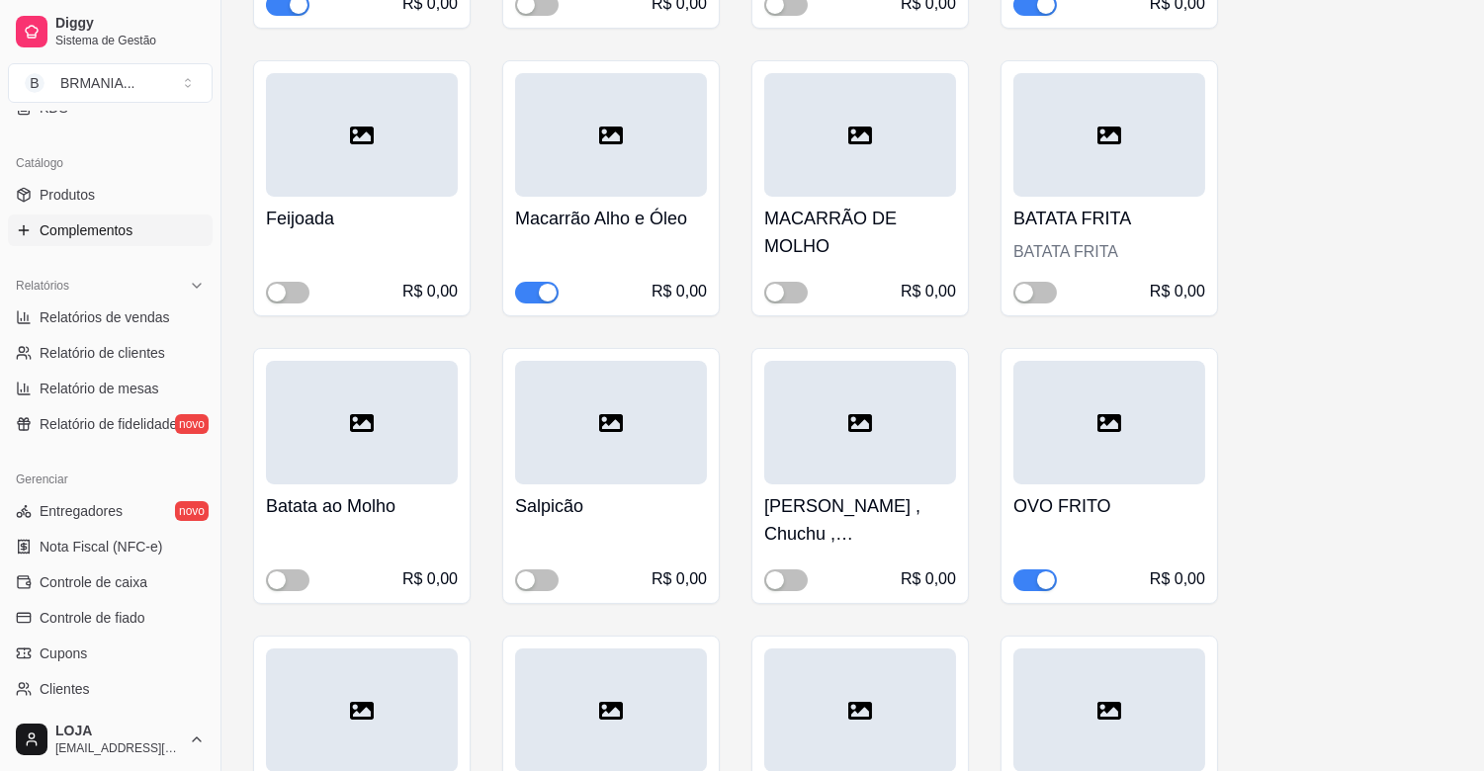
scroll to position [734, 0]
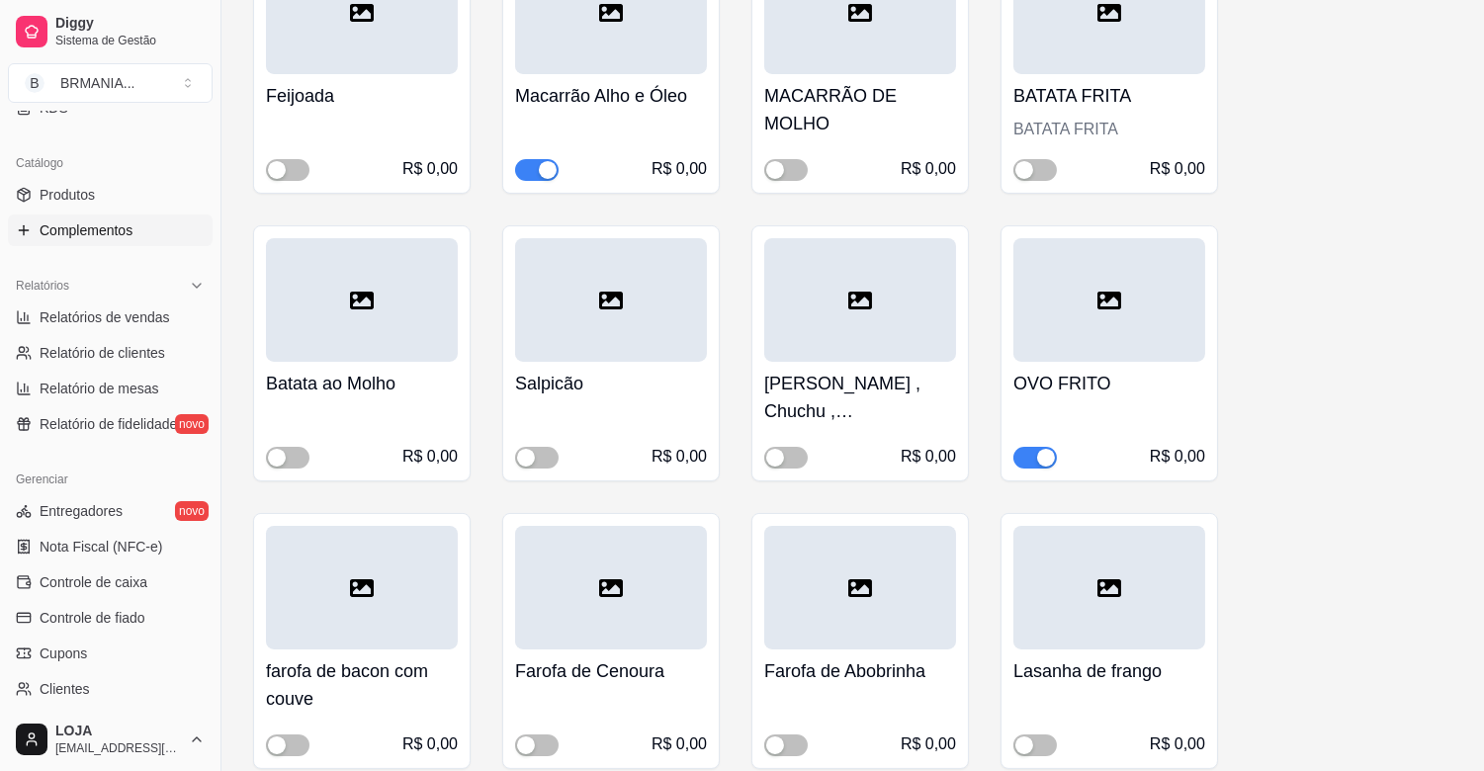
click at [549, 169] on div "button" at bounding box center [548, 170] width 18 height 18
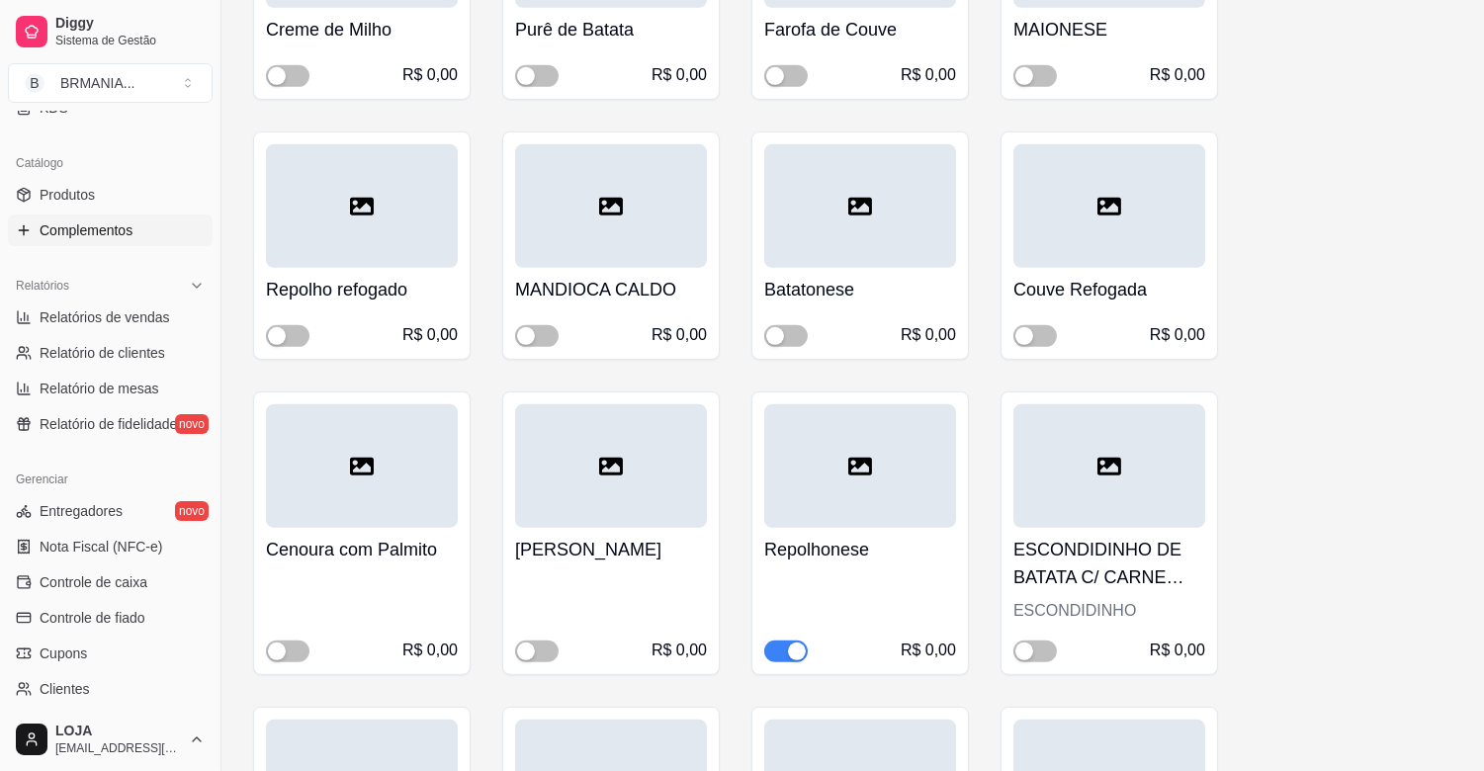
scroll to position [1786, 0]
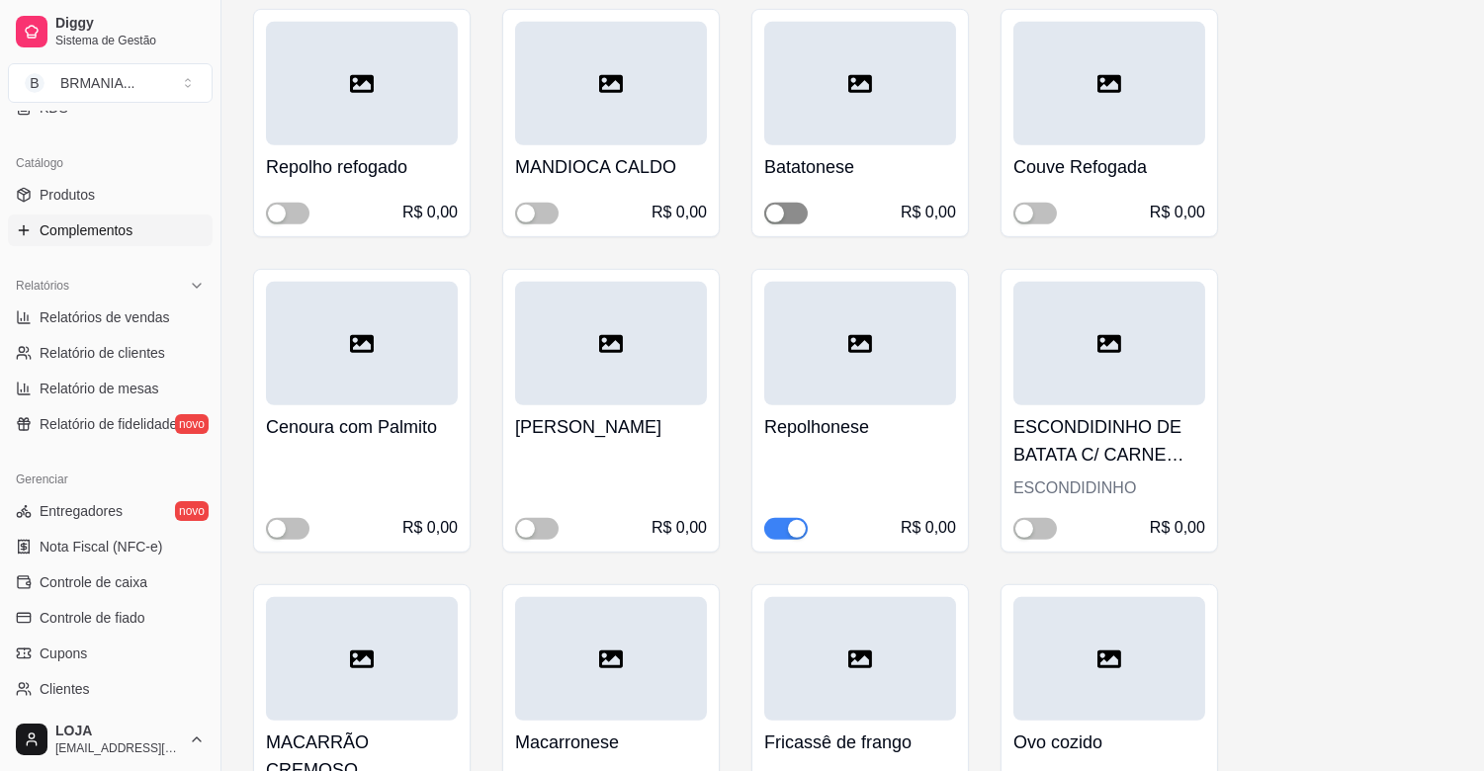
click at [793, 211] on span "button" at bounding box center [786, 214] width 44 height 22
click at [795, 527] on div "button" at bounding box center [797, 529] width 18 height 18
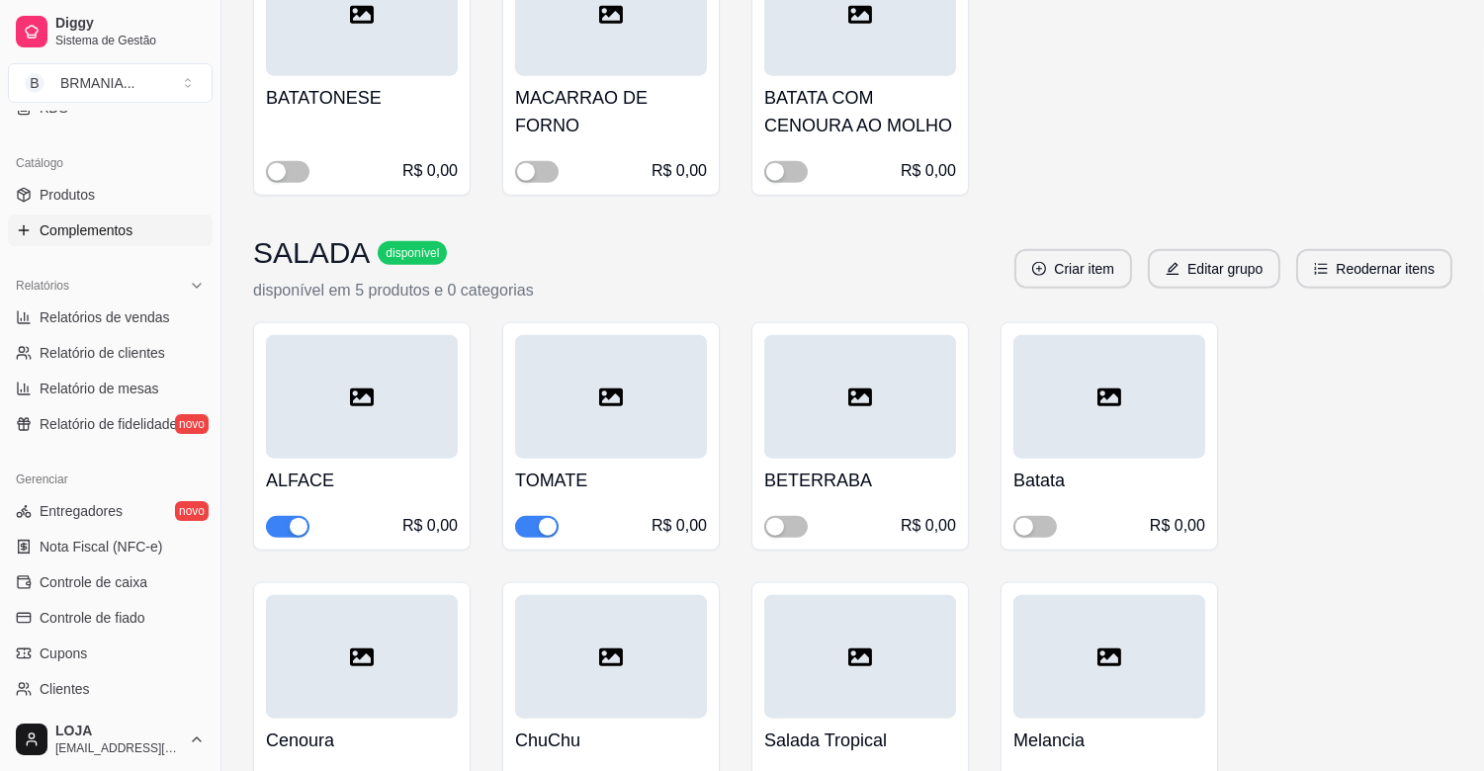
scroll to position [4171, 0]
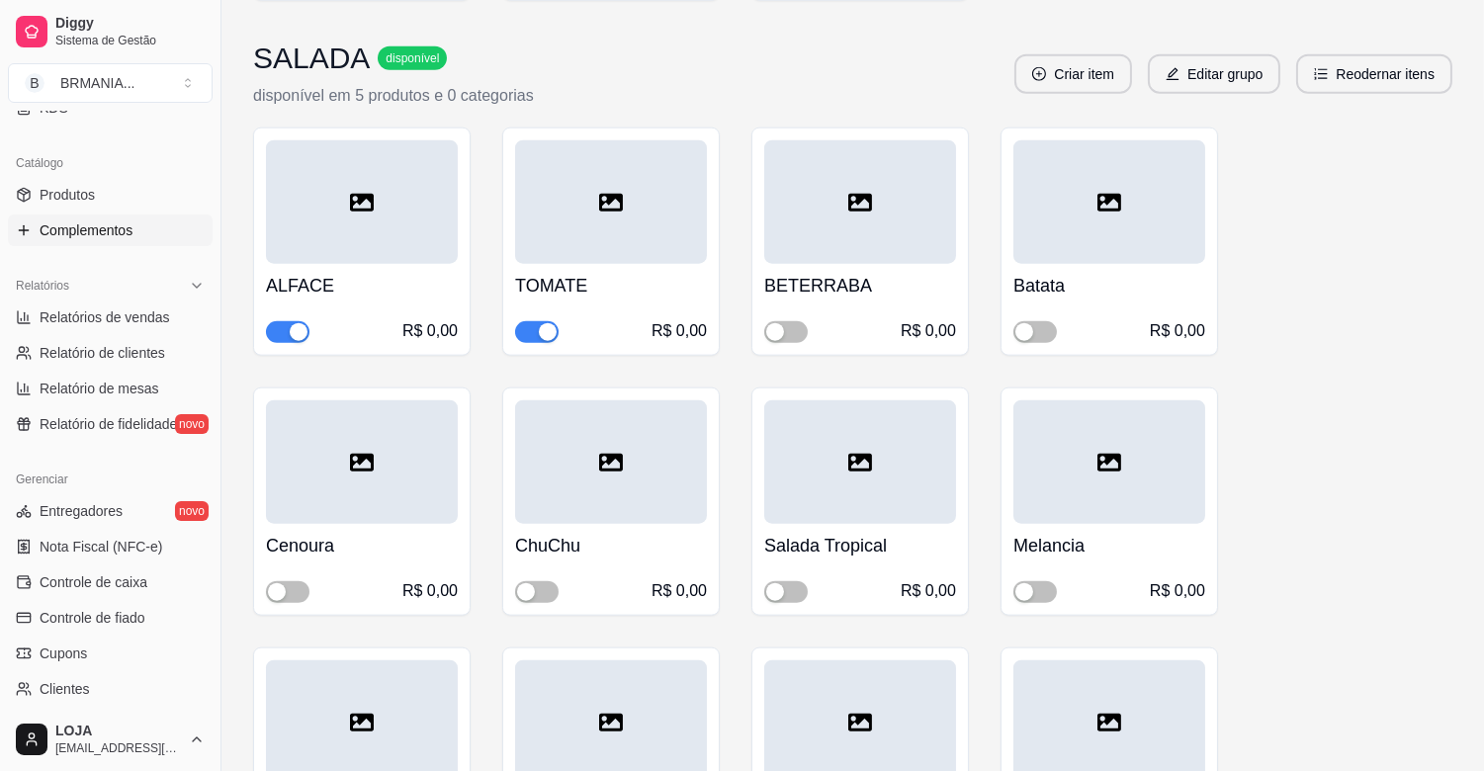
click at [292, 323] on div "button" at bounding box center [299, 332] width 18 height 18
click at [799, 581] on span "button" at bounding box center [786, 592] width 44 height 22
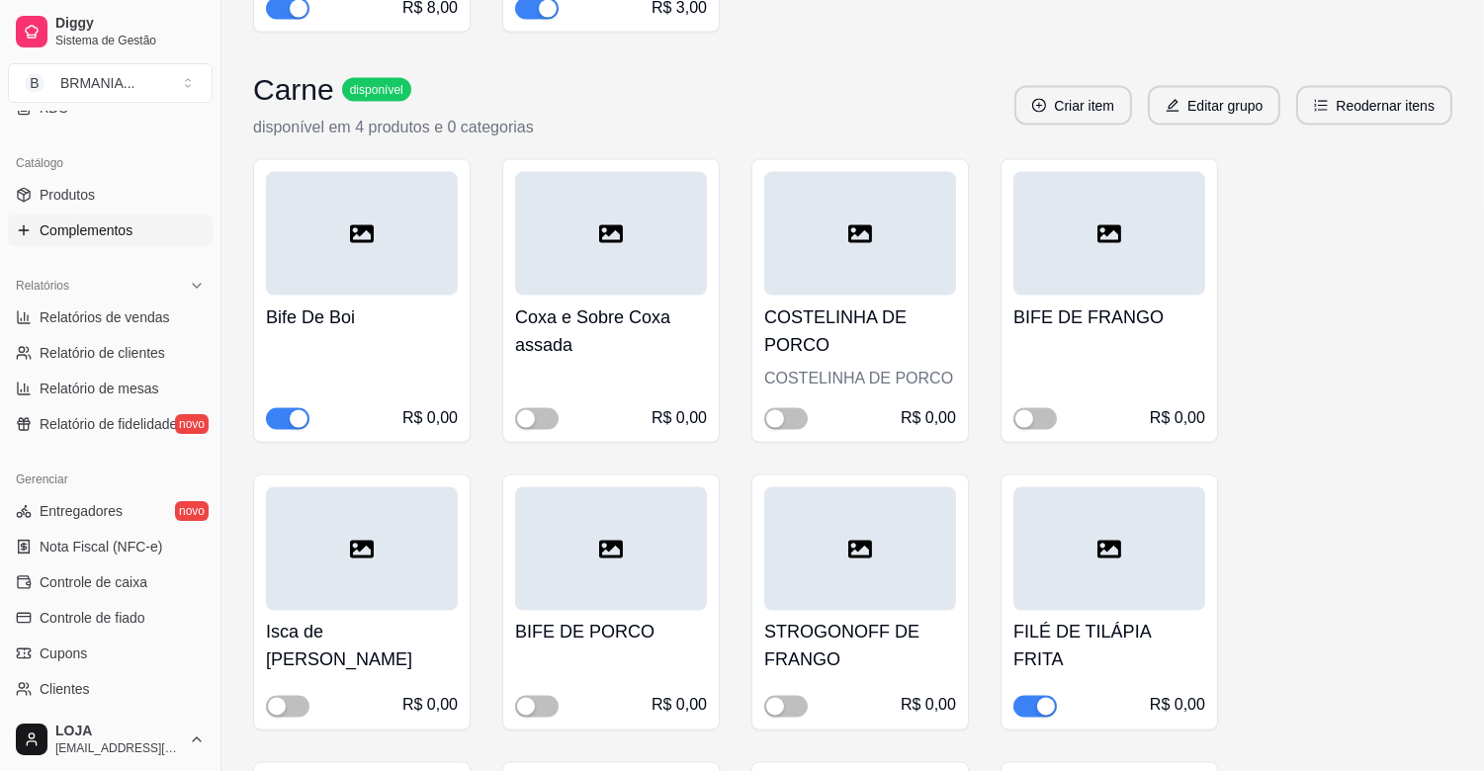
scroll to position [6153, 0]
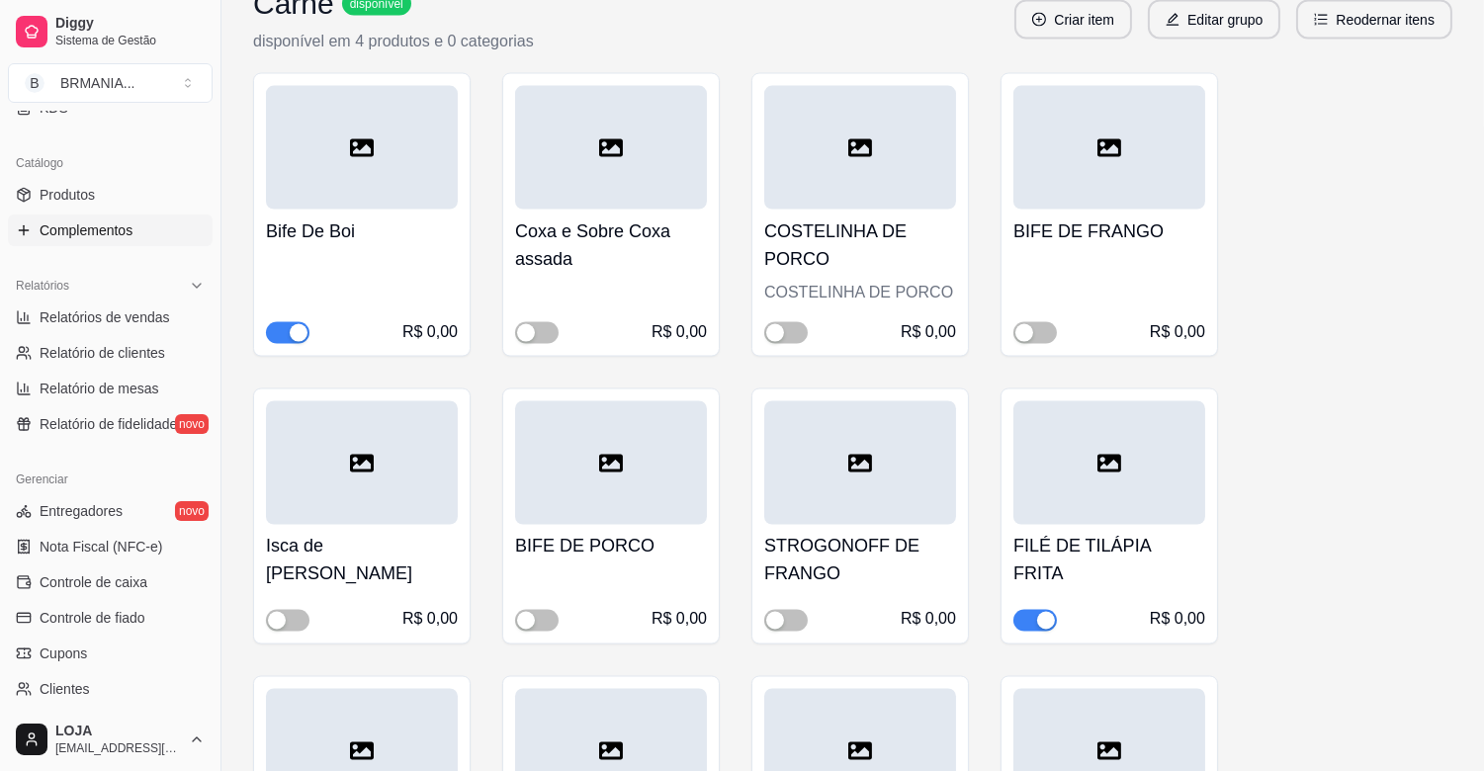
click at [1041, 612] on div "button" at bounding box center [1046, 621] width 18 height 18
click at [544, 322] on span "button" at bounding box center [537, 333] width 44 height 22
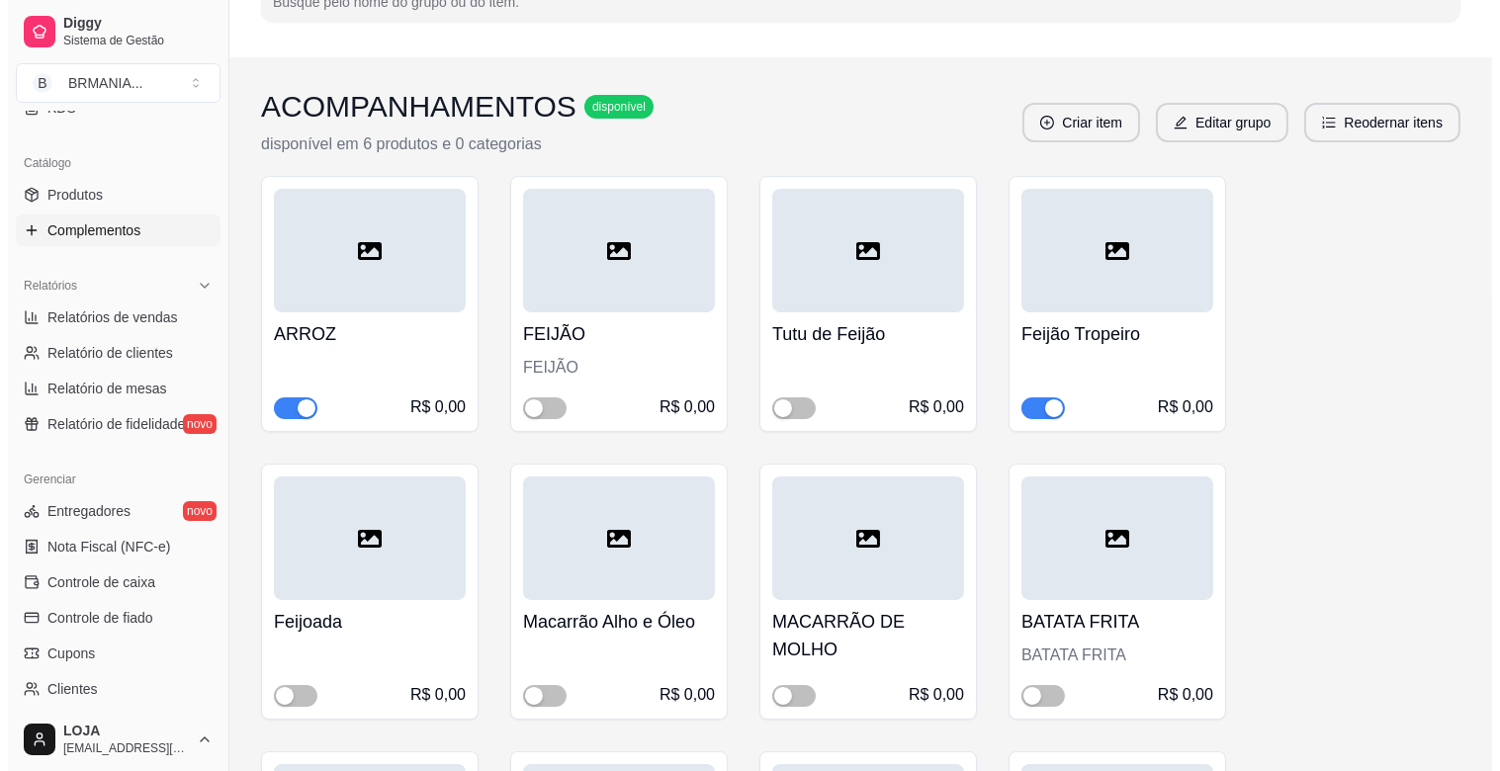
scroll to position [0, 0]
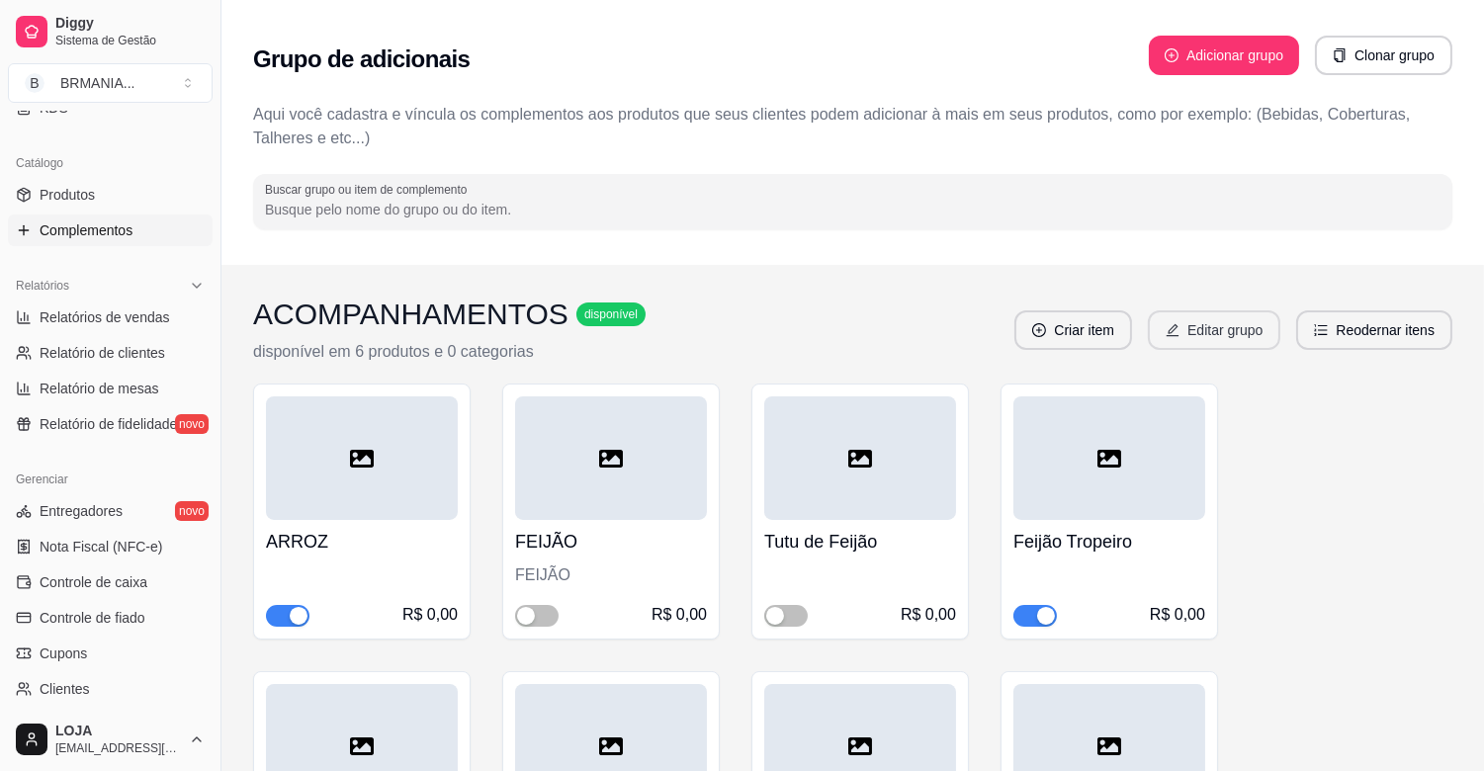
click at [1200, 324] on button "Editar grupo" at bounding box center [1214, 330] width 132 height 40
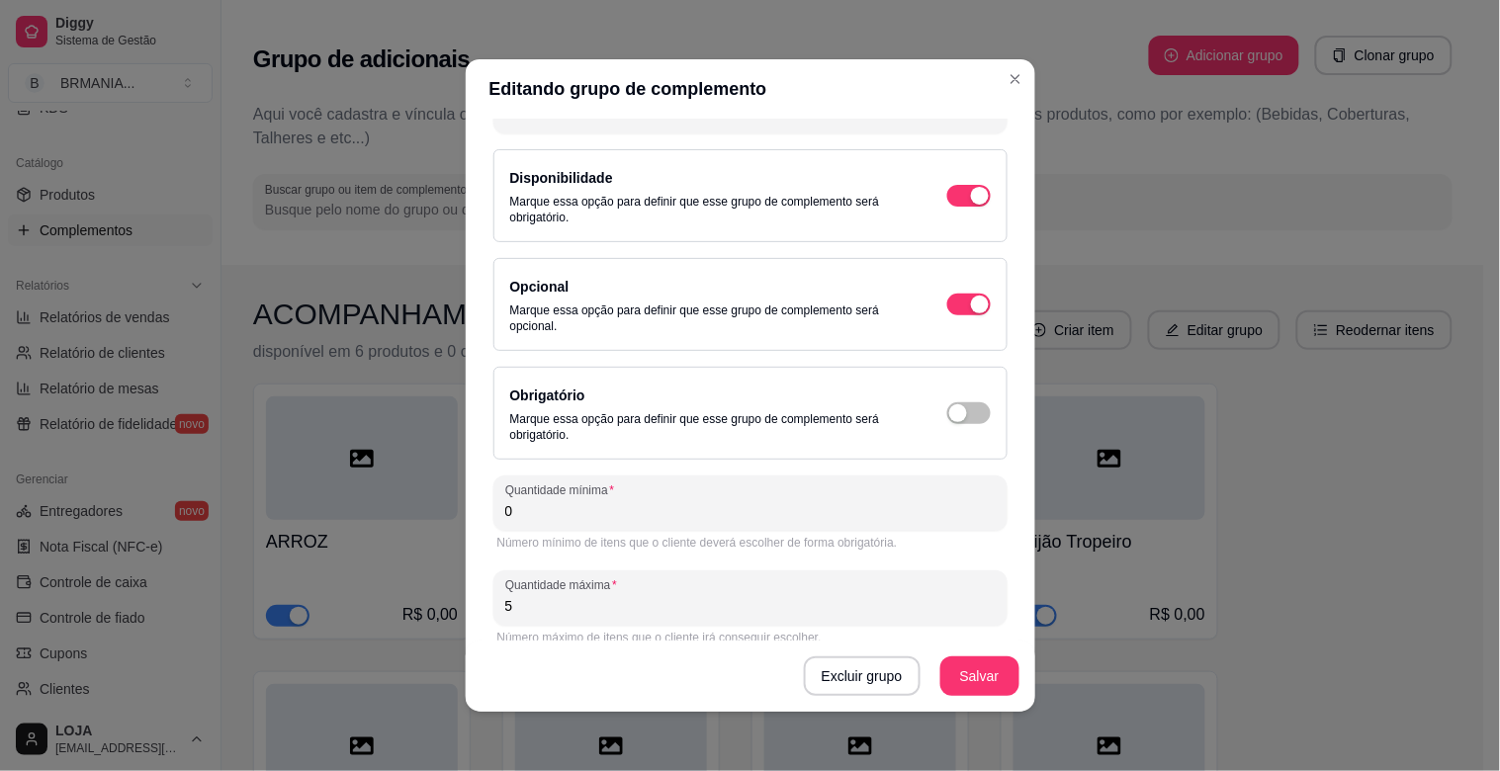
scroll to position [132, 0]
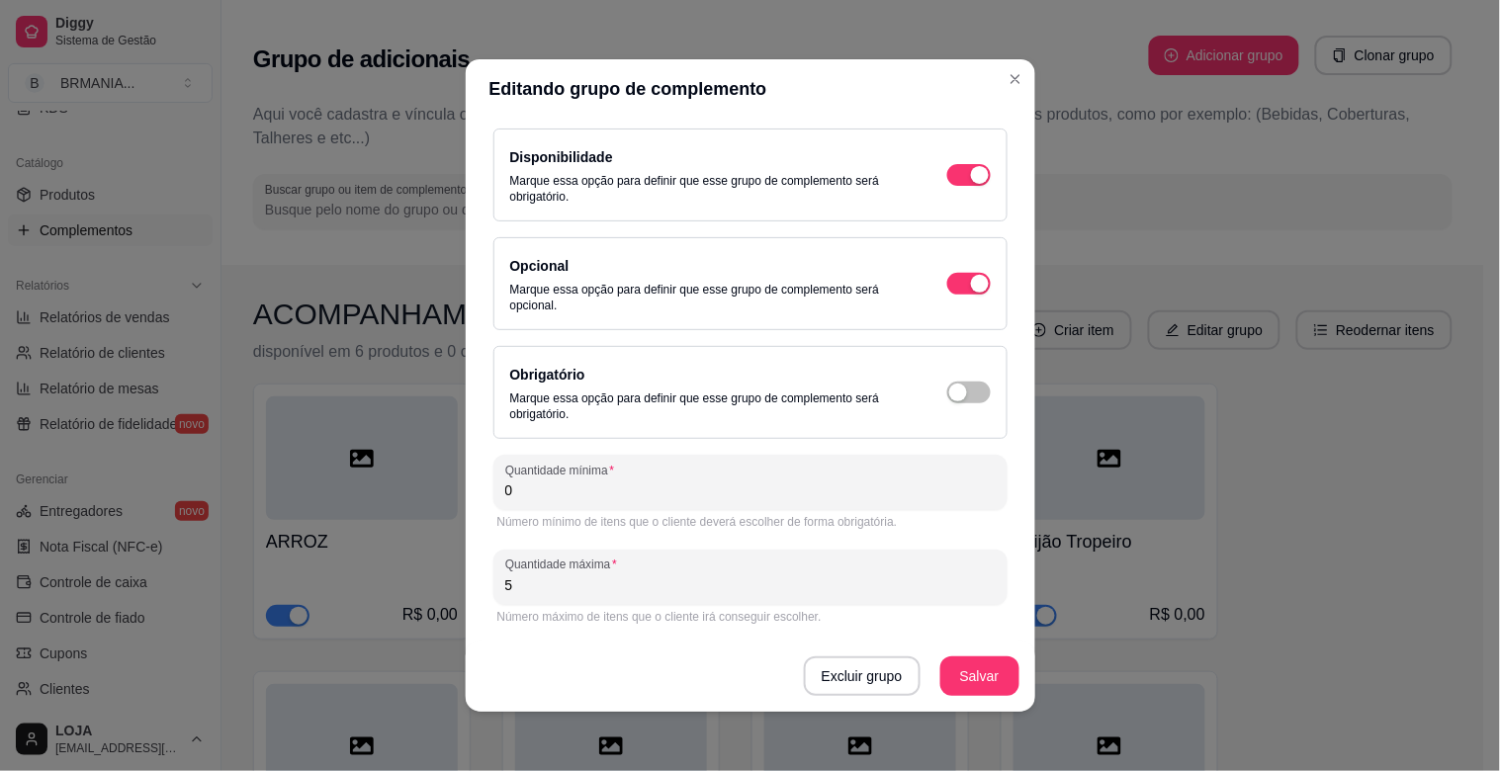
click at [566, 585] on input "5" at bounding box center [750, 585] width 490 height 20
type input "4"
click at [977, 677] on button "Salvar" at bounding box center [979, 677] width 79 height 40
